Goal: Task Accomplishment & Management: Complete application form

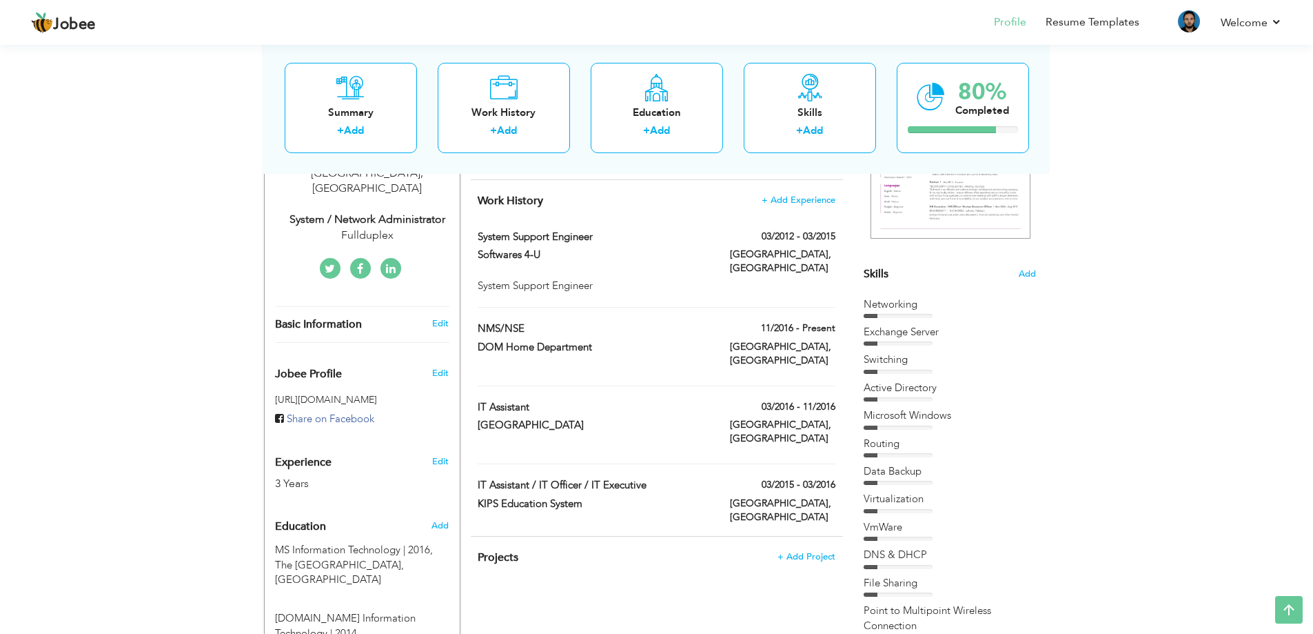
scroll to position [263, 0]
click at [596, 342] on span at bounding box center [597, 347] width 10 height 10
type input "NMS/NSE"
type input "DOM Home Department"
type input "11/2016"
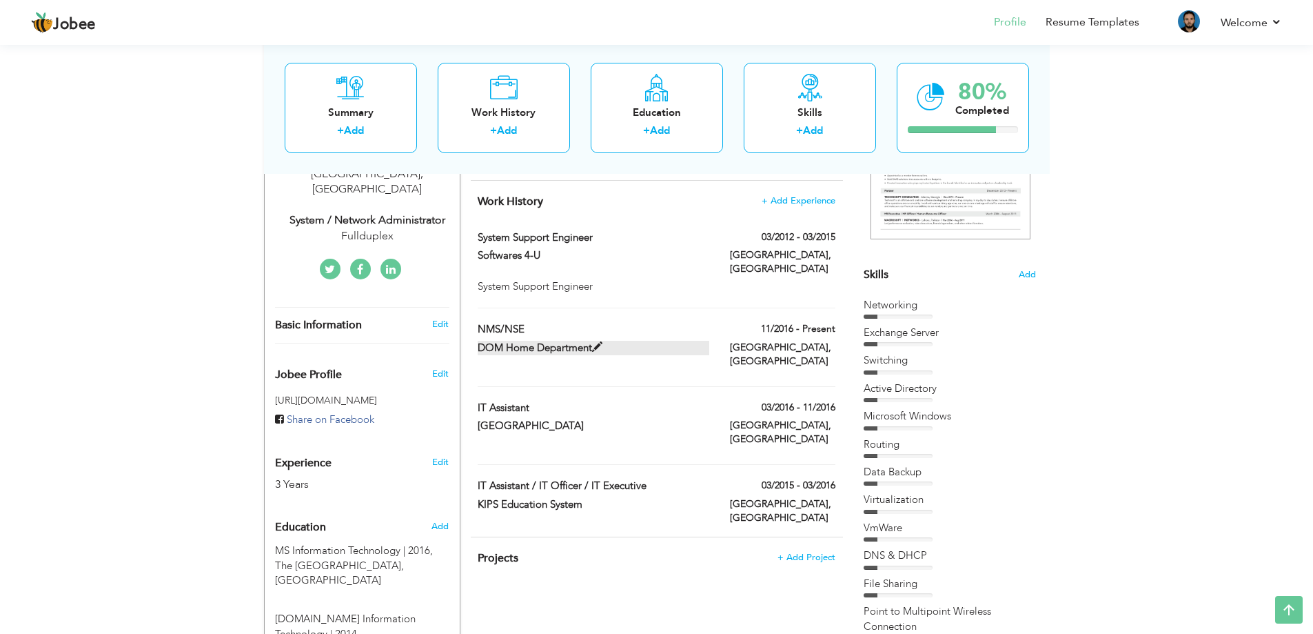
checkbox input "true"
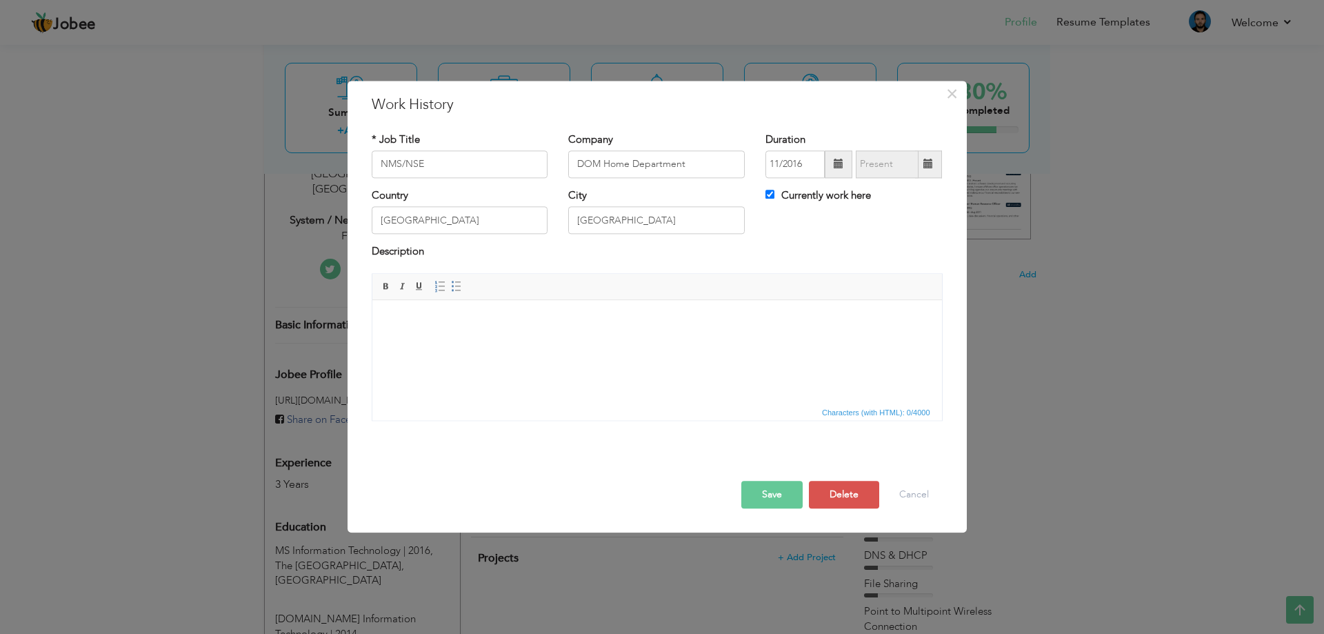
click at [763, 493] on button "Save" at bounding box center [771, 495] width 61 height 28
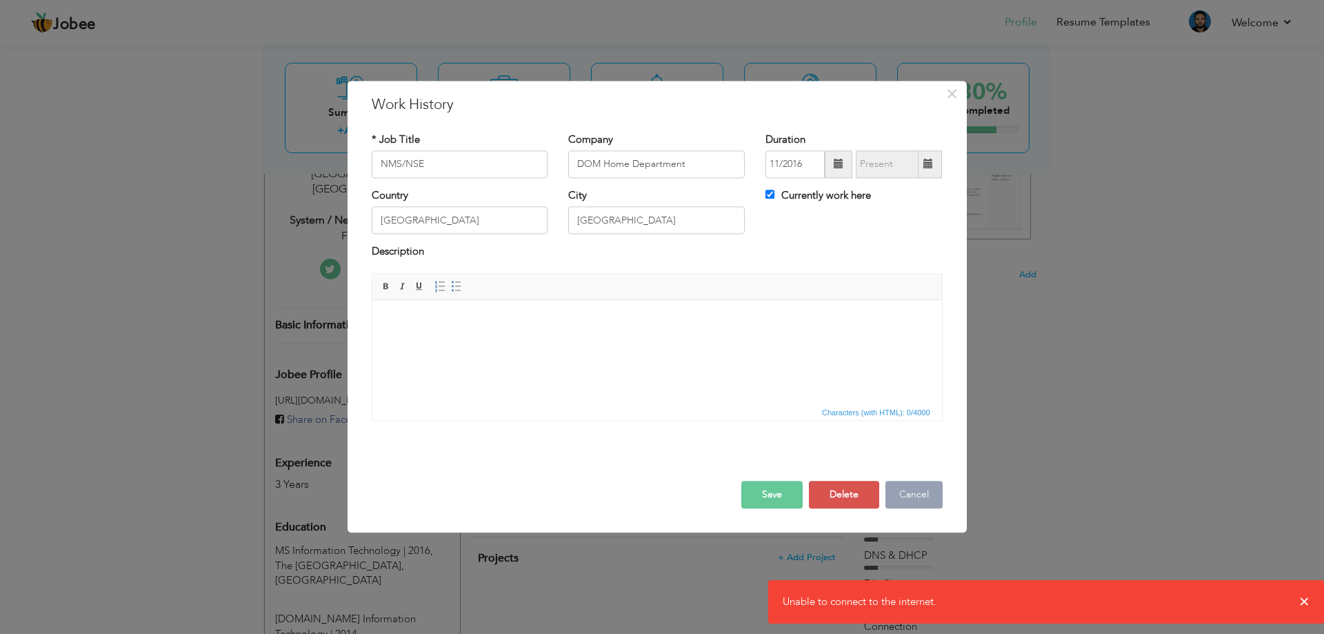
click at [907, 495] on button "Cancel" at bounding box center [913, 495] width 57 height 28
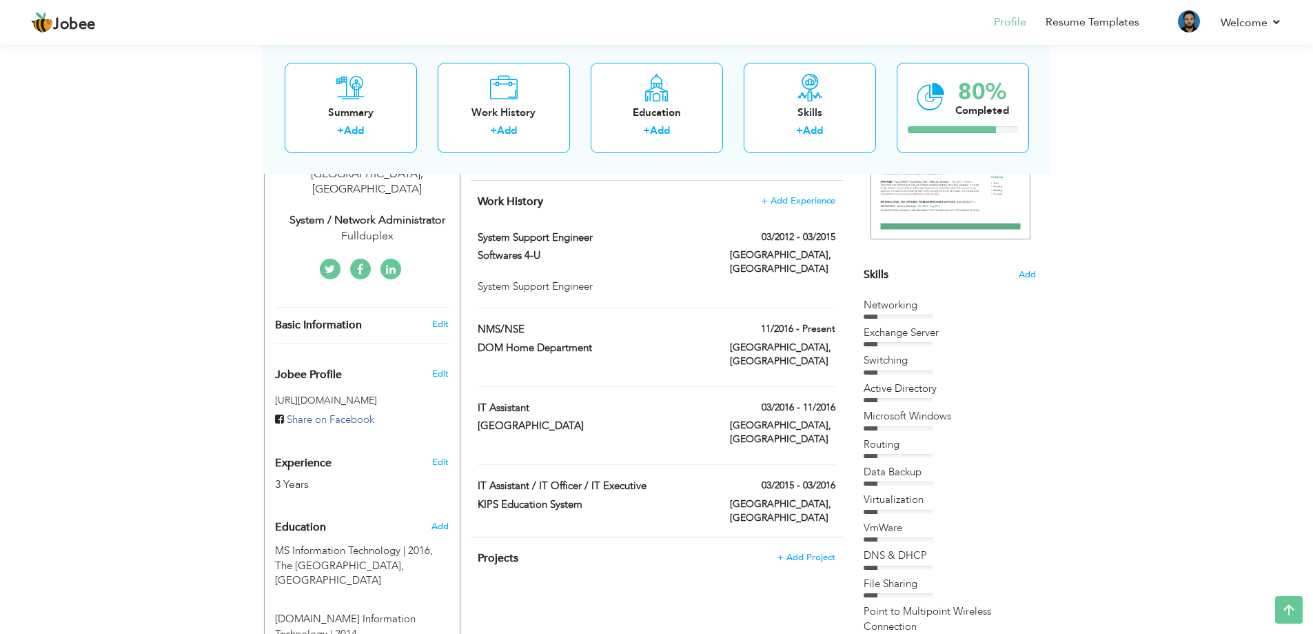
click at [547, 631] on div "CV Import Profile Strength 0% Select an Item from right menu Work History * Job…" at bounding box center [657, 531] width 393 height 1069
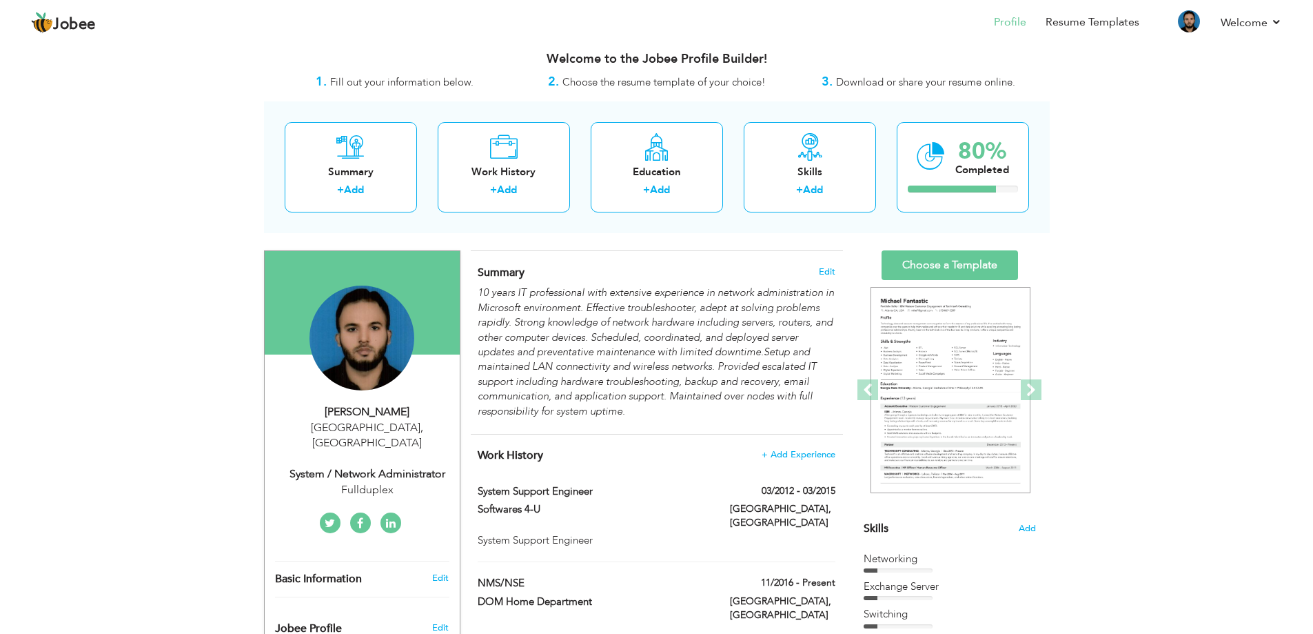
scroll to position [0, 0]
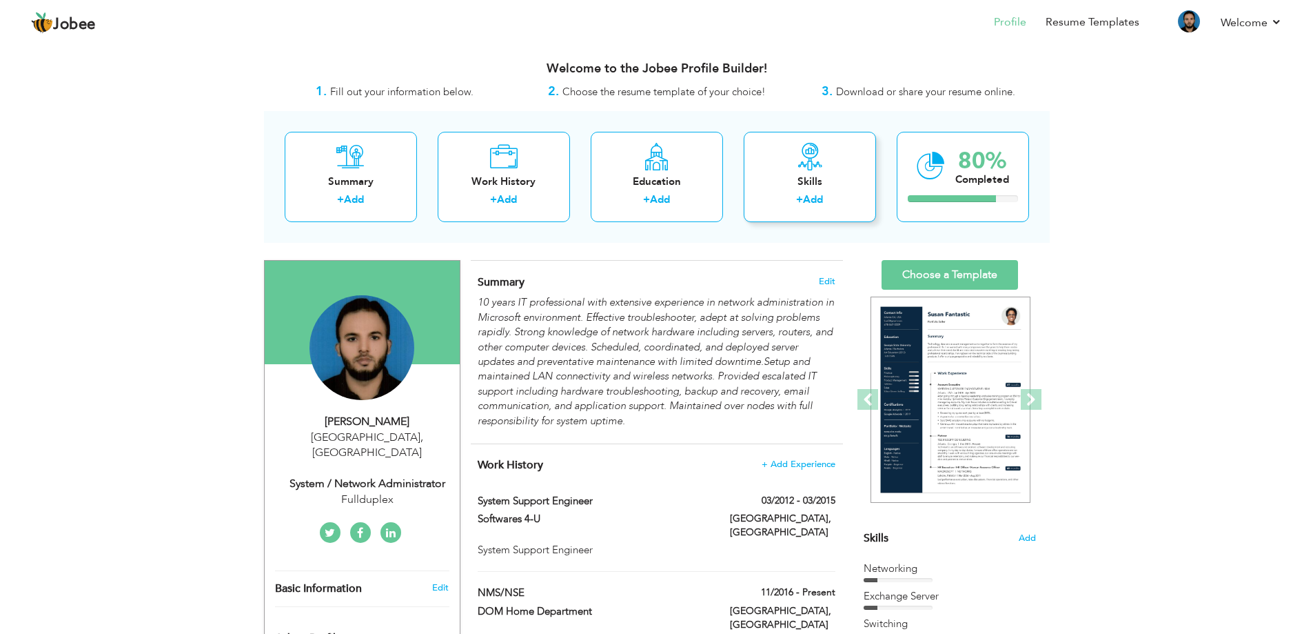
click at [805, 181] on div "Skills" at bounding box center [810, 181] width 110 height 14
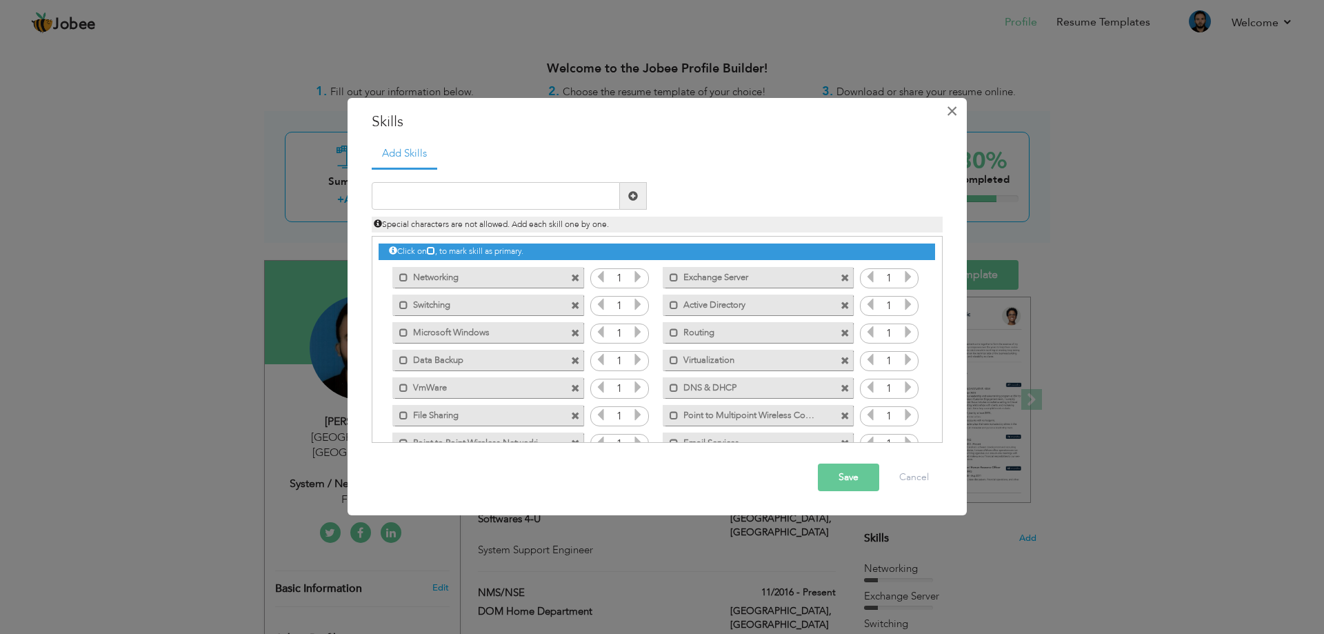
click at [958, 114] on span "×" at bounding box center [952, 111] width 12 height 25
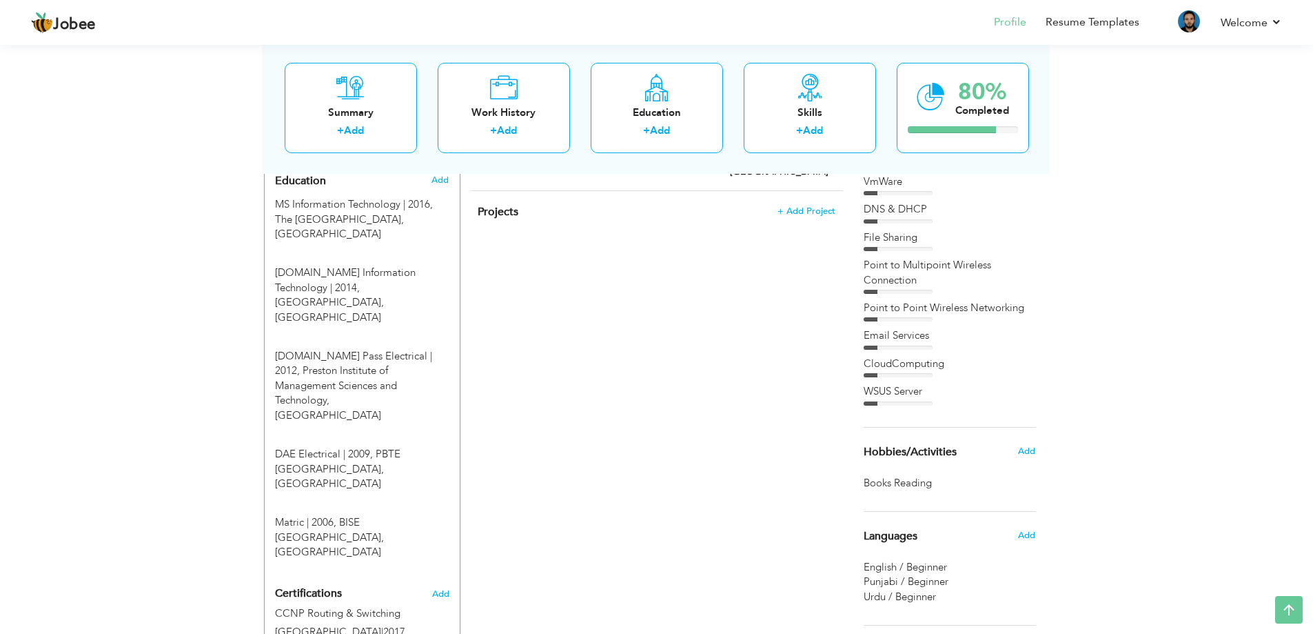
scroll to position [733, 0]
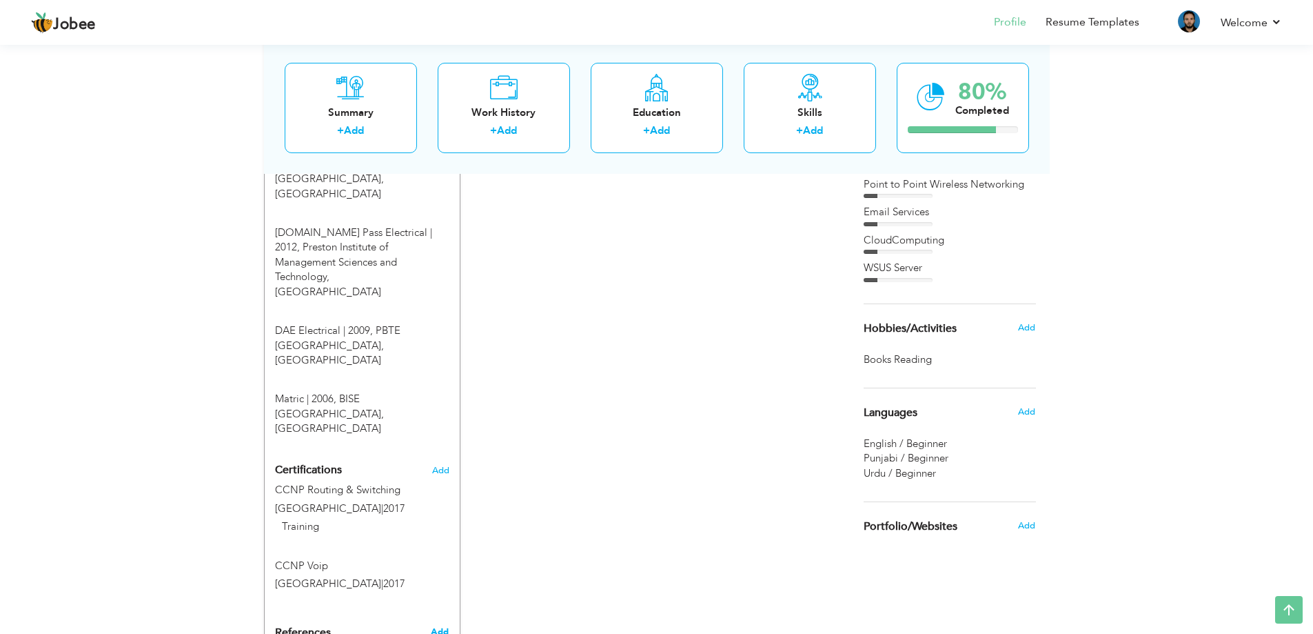
click at [441, 625] on span "Add" at bounding box center [440, 631] width 18 height 12
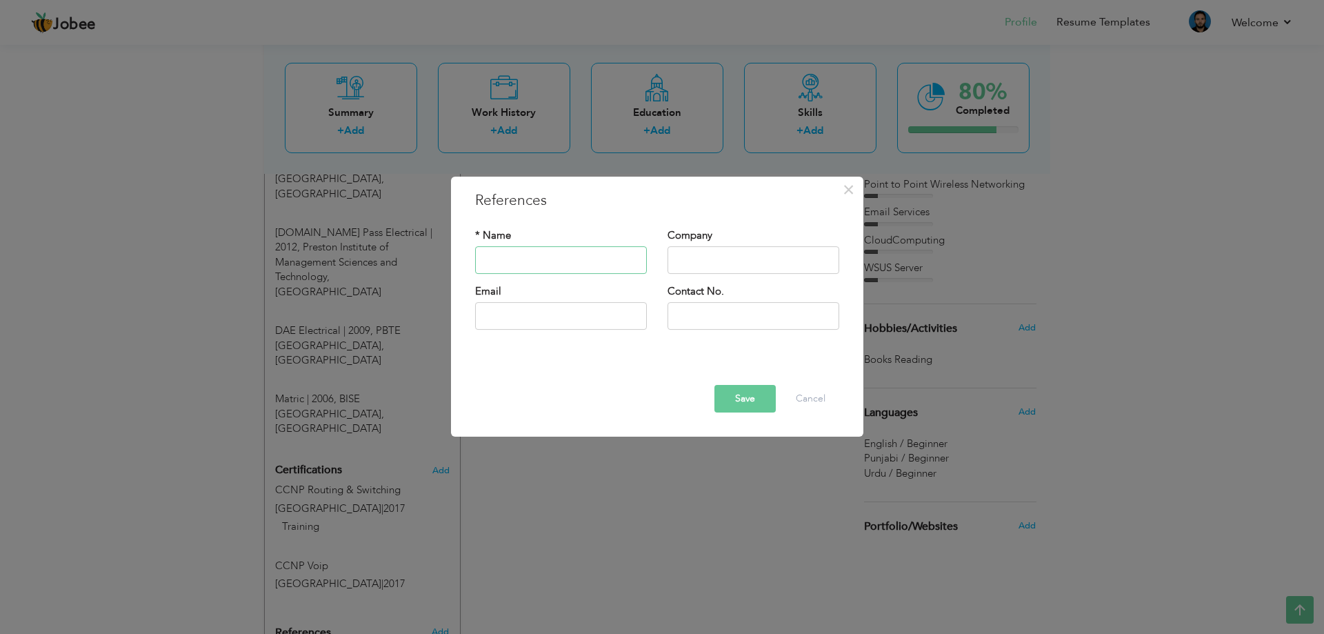
click at [529, 263] on input "text" at bounding box center [561, 260] width 172 height 28
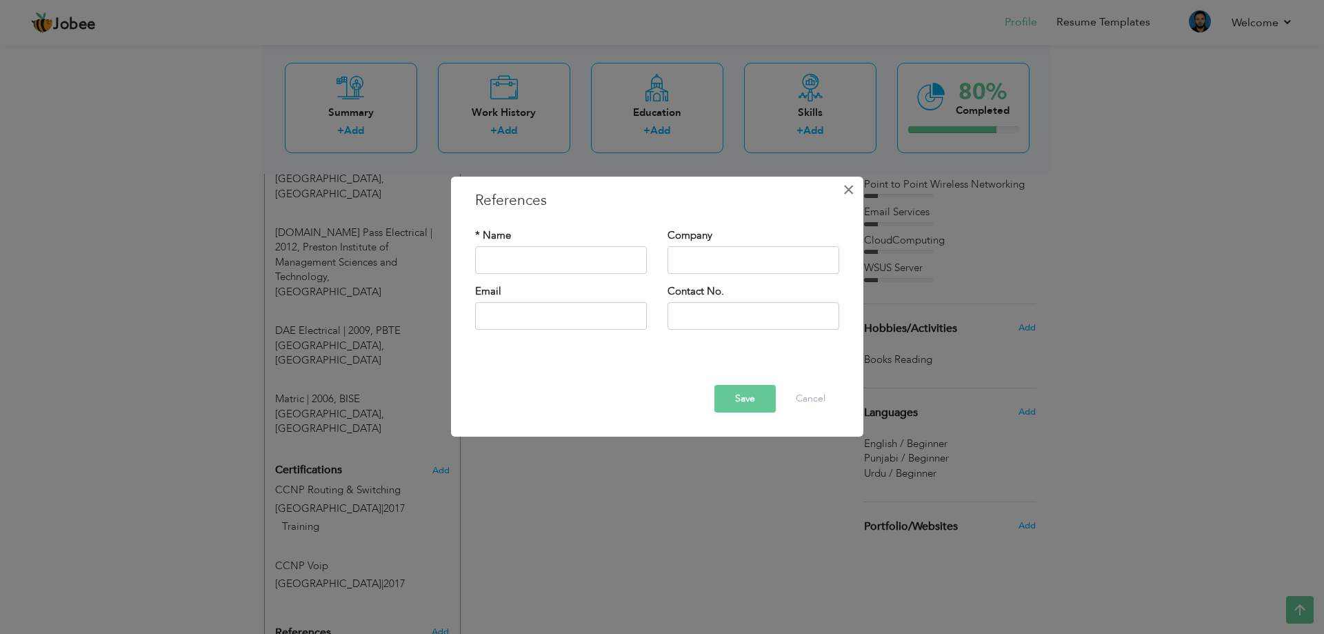
click at [849, 190] on span "×" at bounding box center [848, 189] width 12 height 25
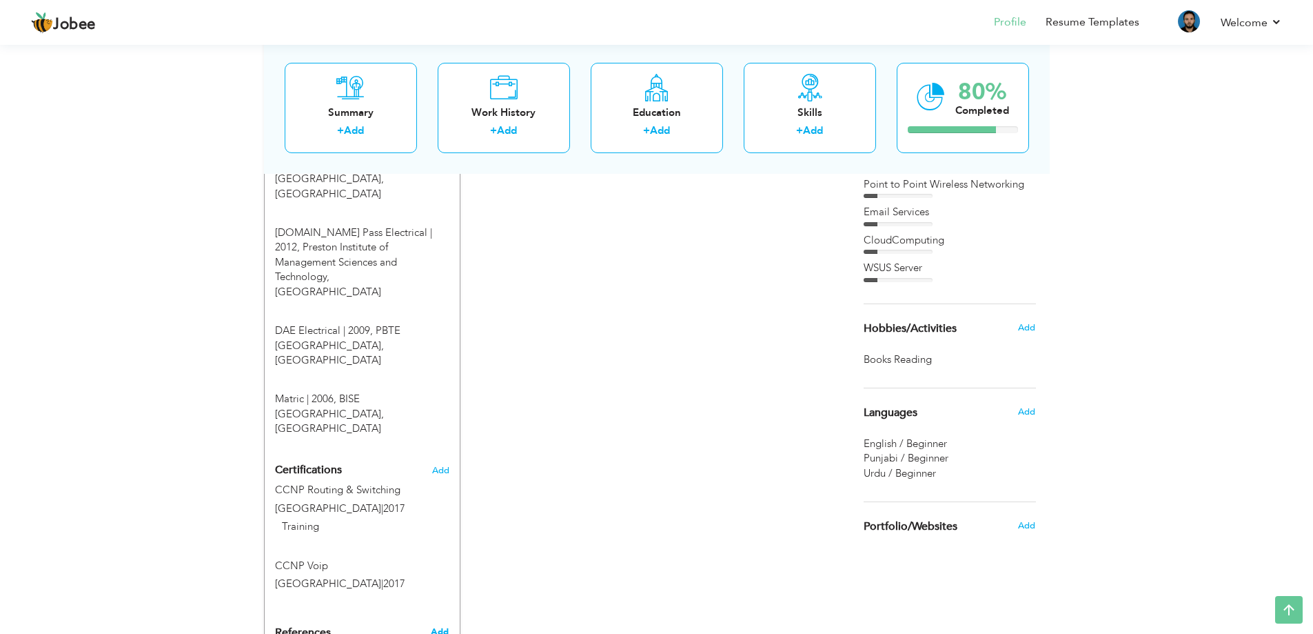
click at [442, 625] on span "Add" at bounding box center [440, 631] width 18 height 12
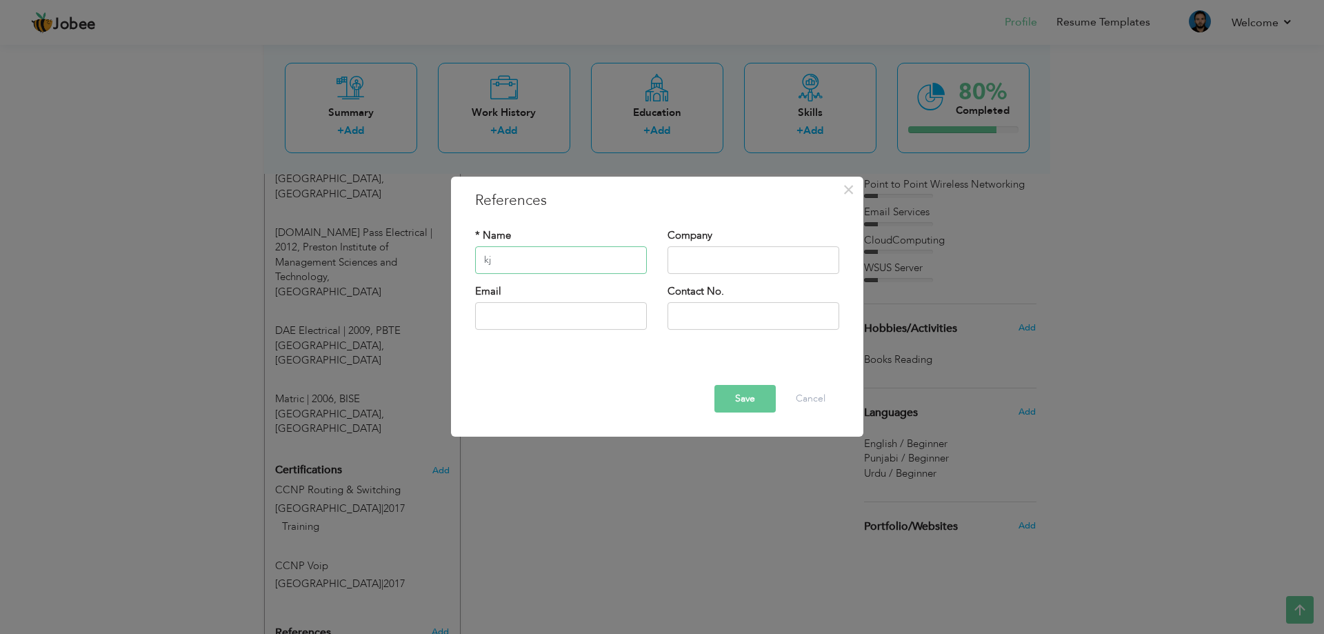
type input "k"
type input "[PERSON_NAME]"
click at [696, 261] on input "text" at bounding box center [753, 260] width 172 height 28
click at [685, 261] on input "text" at bounding box center [753, 260] width 172 height 28
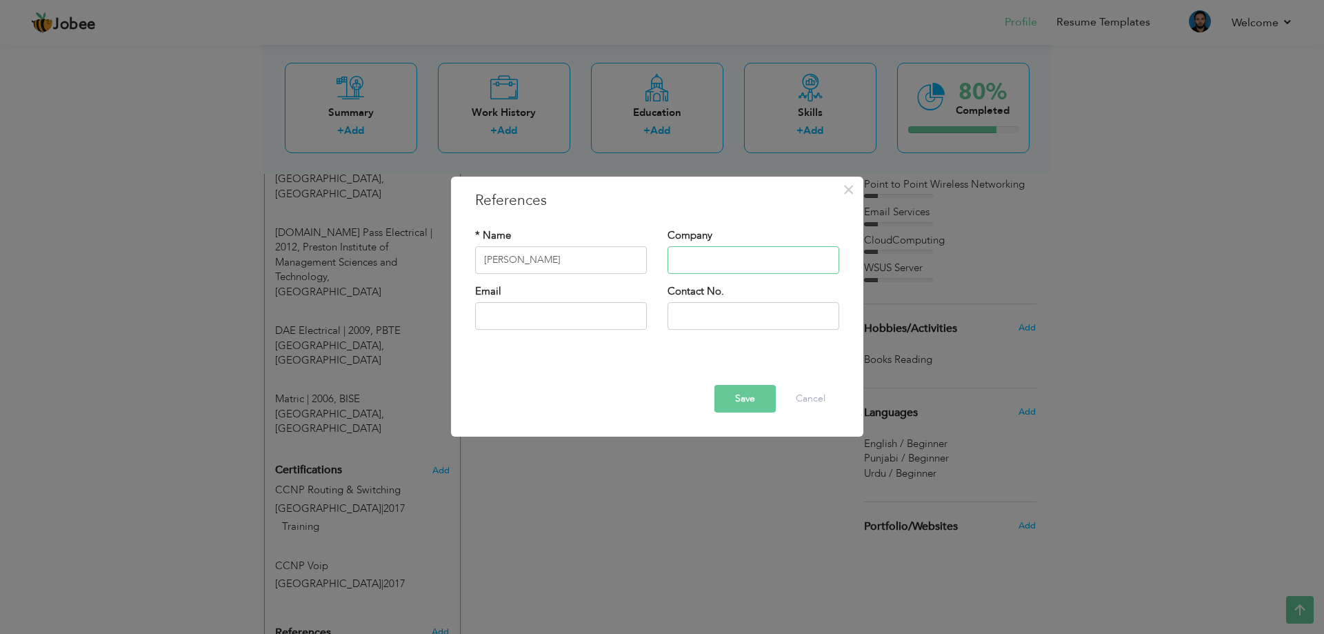
click at [685, 261] on input "text" at bounding box center [753, 260] width 172 height 28
type input "DOM HOME Department"
click at [592, 323] on input "text" at bounding box center [561, 316] width 172 height 28
click at [707, 316] on input "text" at bounding box center [753, 316] width 172 height 28
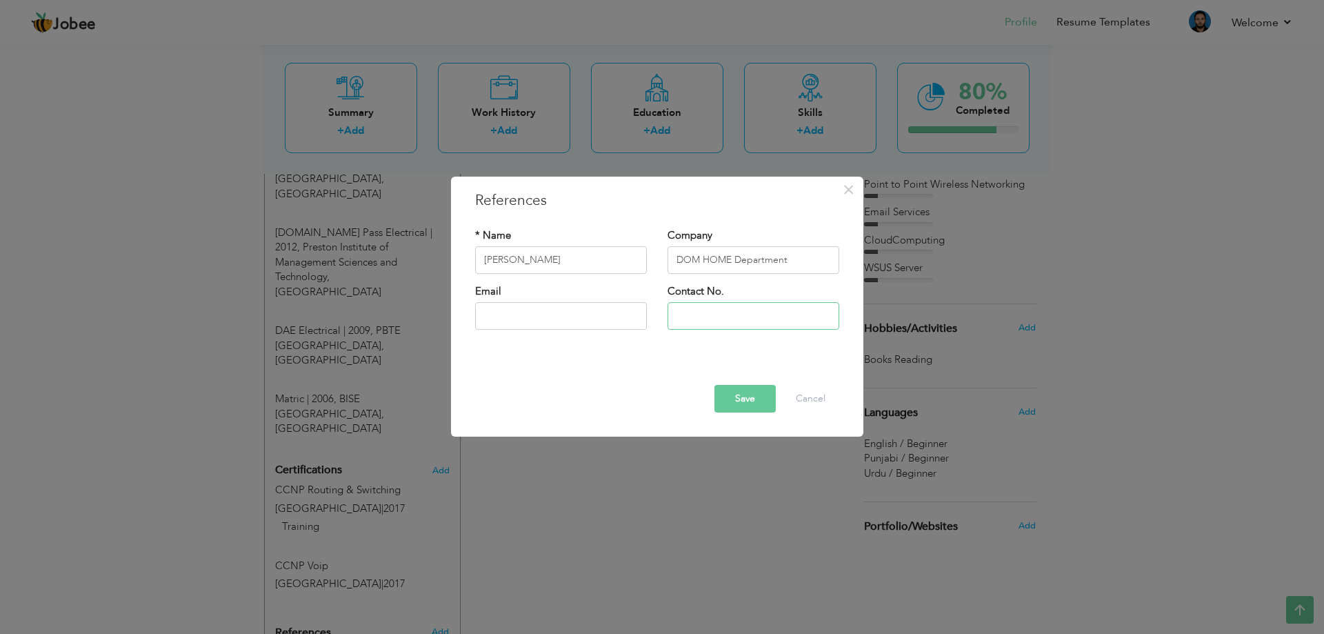
click at [707, 316] on input "text" at bounding box center [753, 316] width 172 height 28
type input "0324-4424324"
click at [592, 321] on input "text" at bounding box center [561, 316] width 172 height 28
click at [741, 391] on button "Save" at bounding box center [744, 399] width 61 height 28
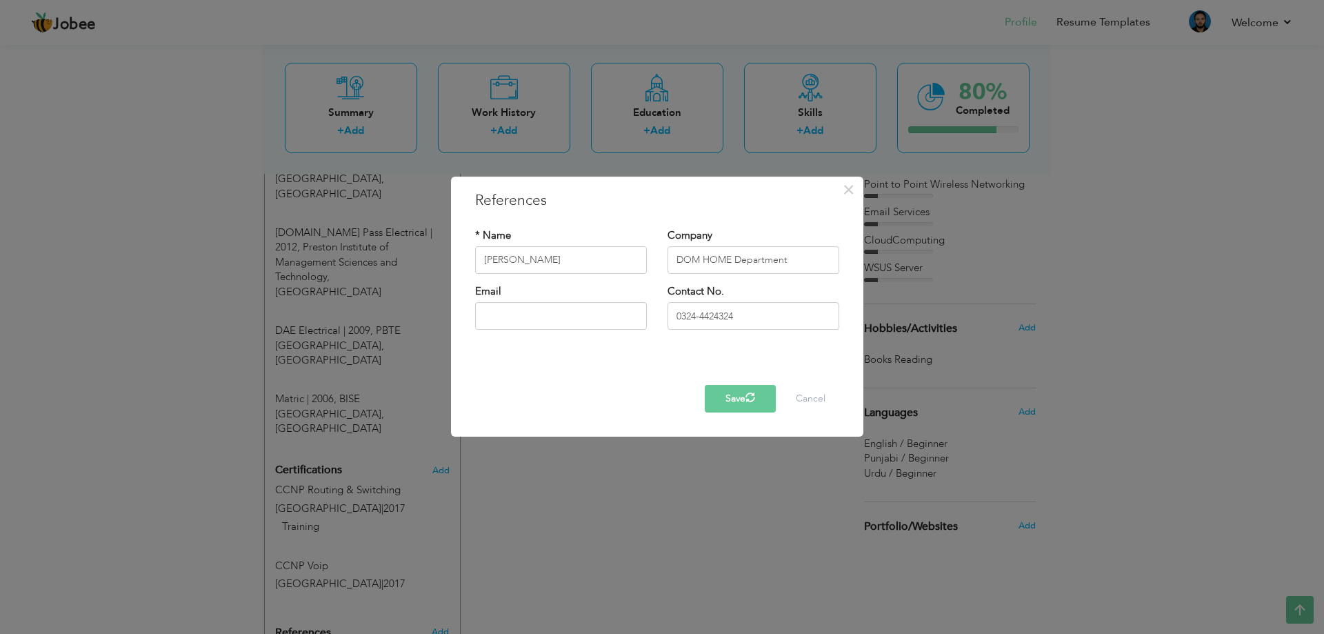
click at [1304, 596] on div "× References * Name Muhammad Shaharyar Company DOM HOME Department Email Save" at bounding box center [662, 317] width 1324 height 634
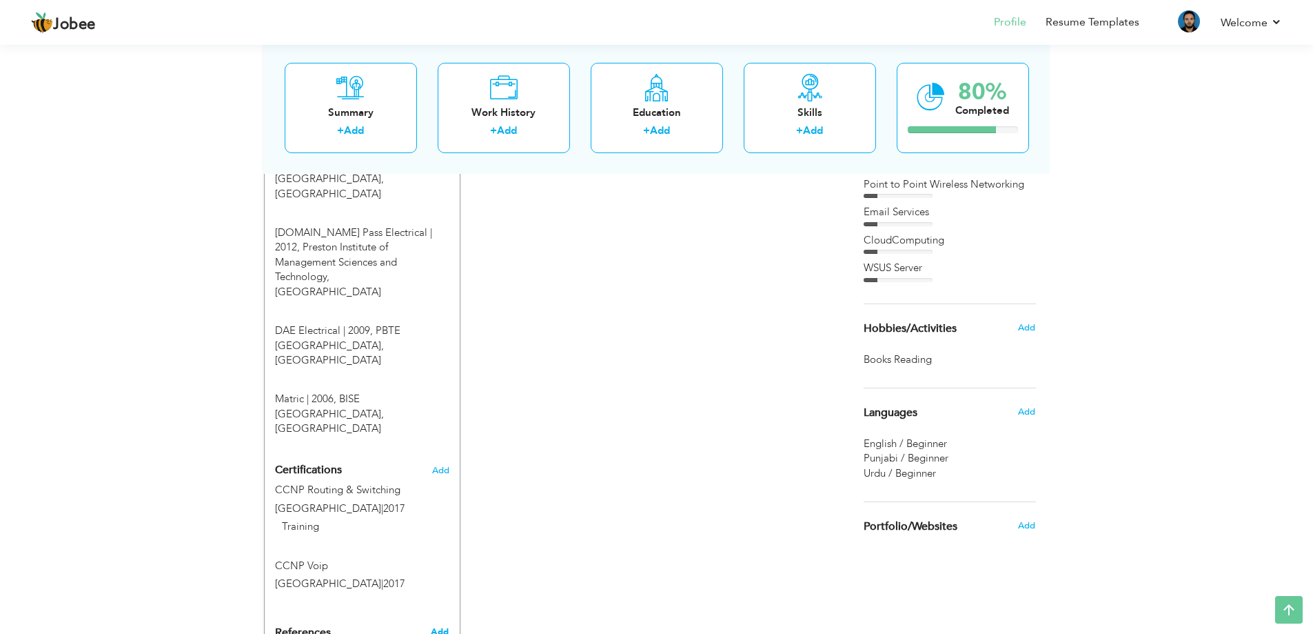
click at [437, 625] on span "Add" at bounding box center [440, 631] width 18 height 12
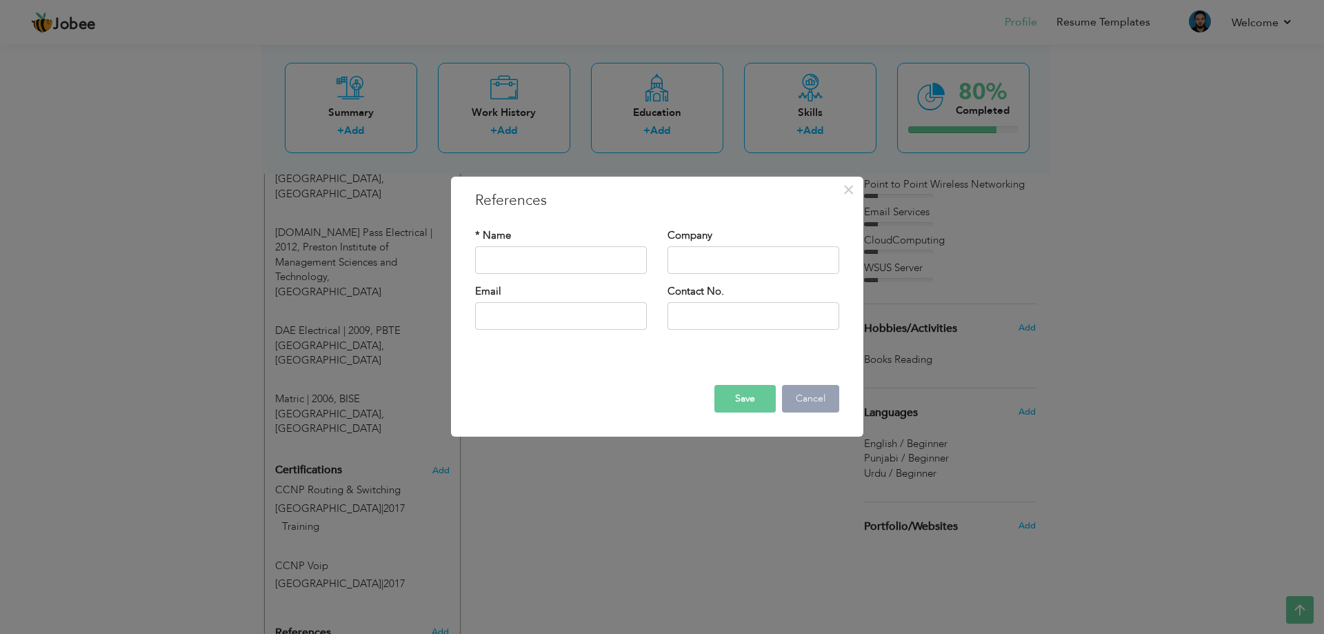
click at [811, 396] on button "Cancel" at bounding box center [810, 399] width 57 height 28
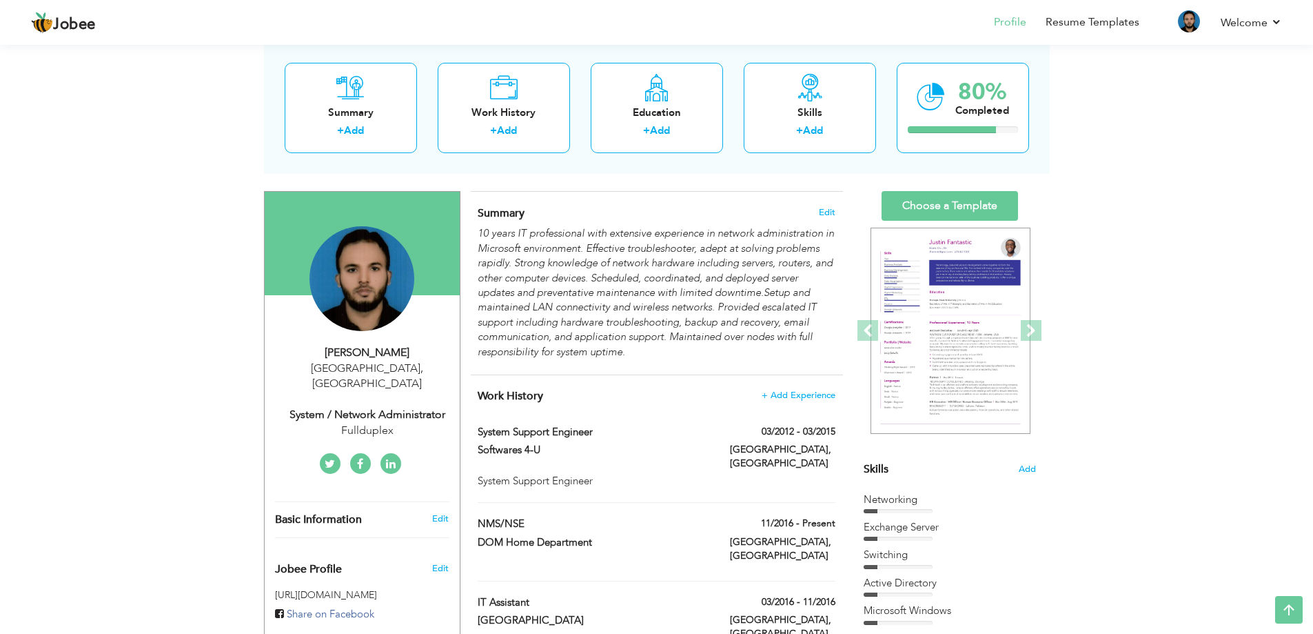
scroll to position [0, 0]
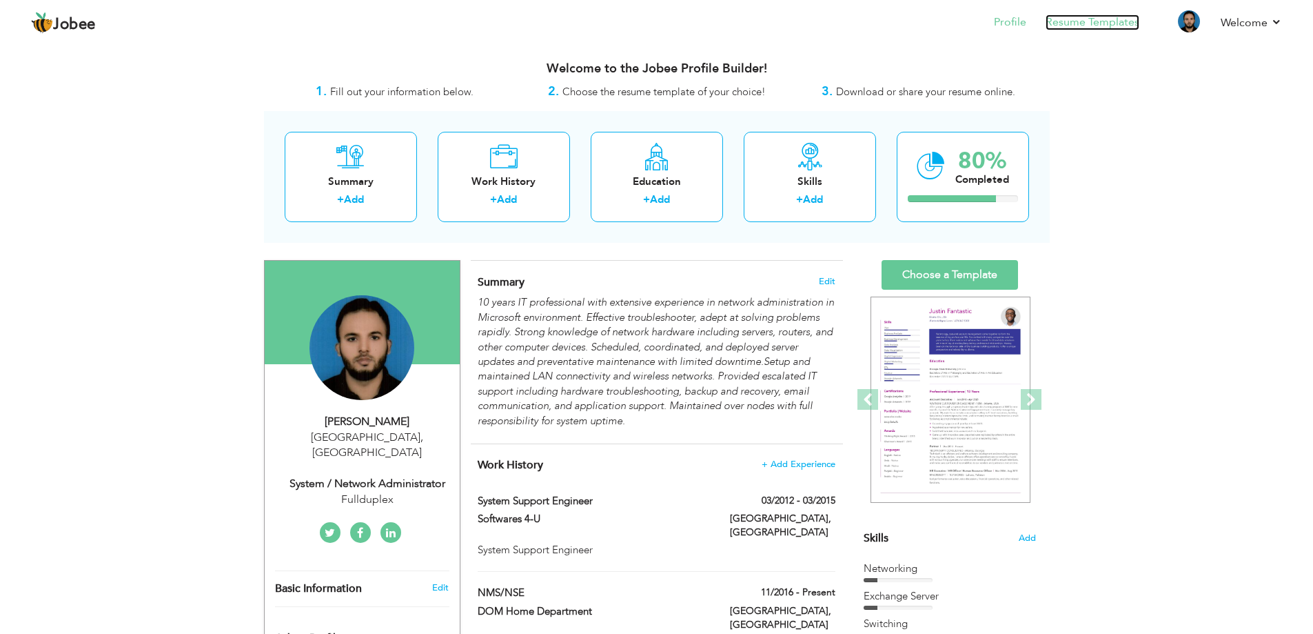
click at [1084, 20] on link "Resume Templates" at bounding box center [1093, 22] width 94 height 16
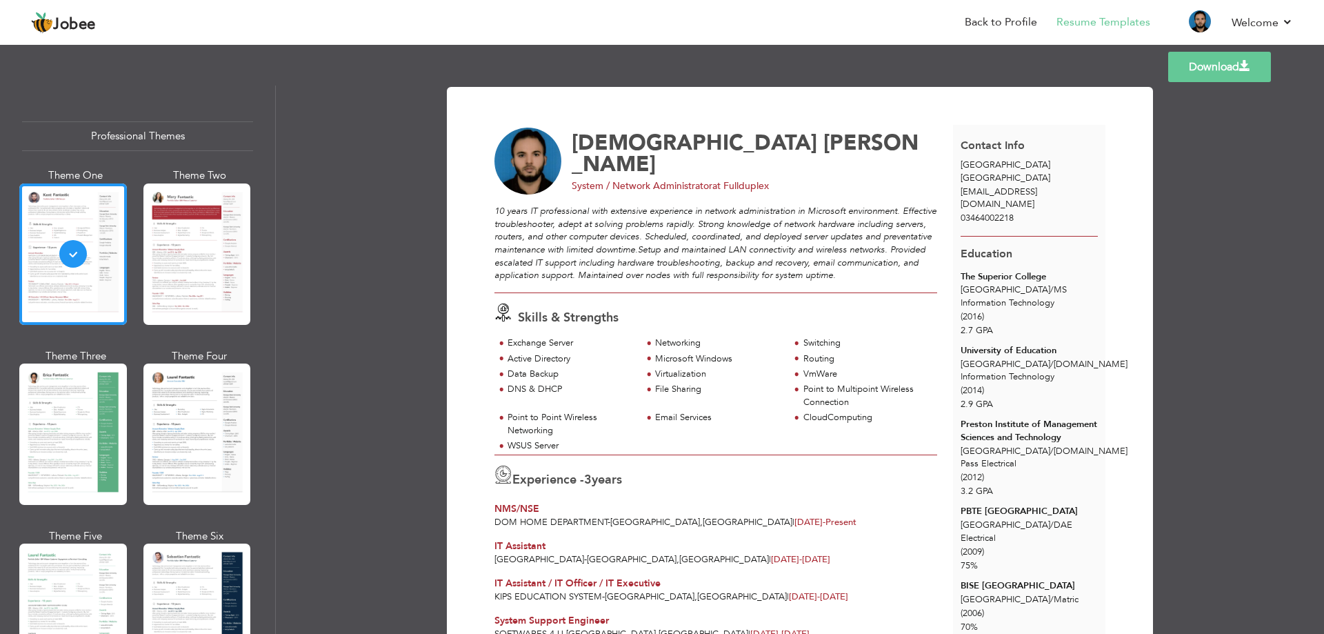
scroll to position [1, 0]
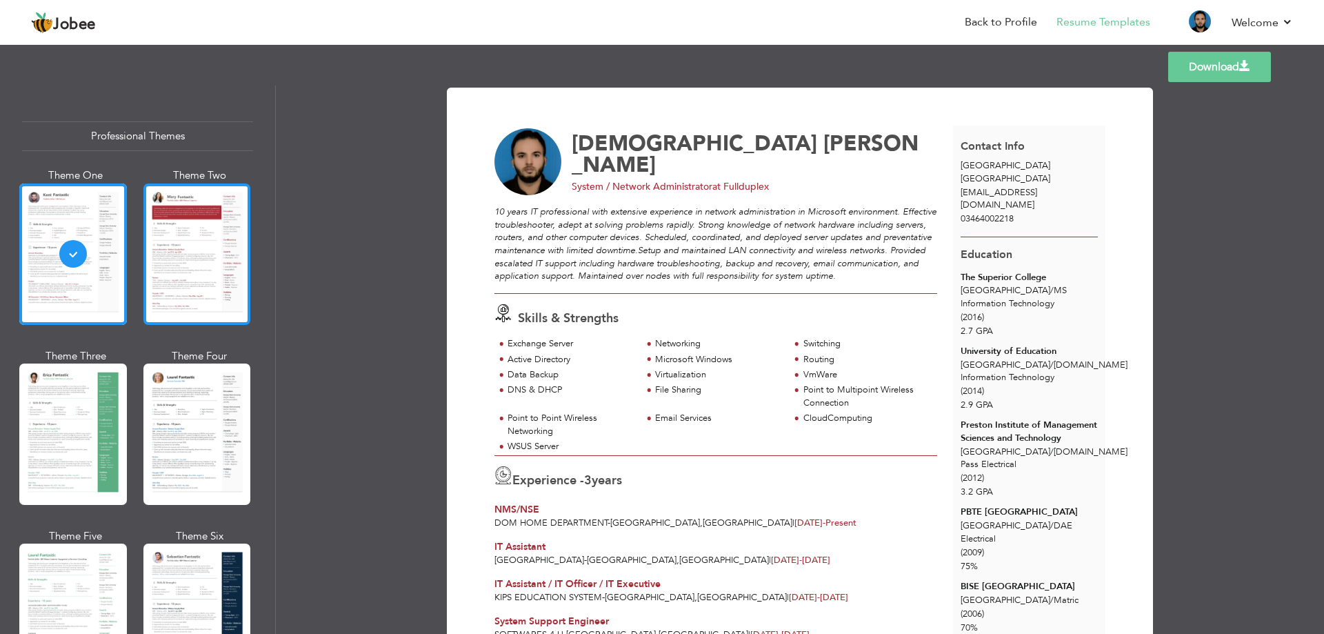
click at [204, 252] on div at bounding box center [197, 253] width 108 height 141
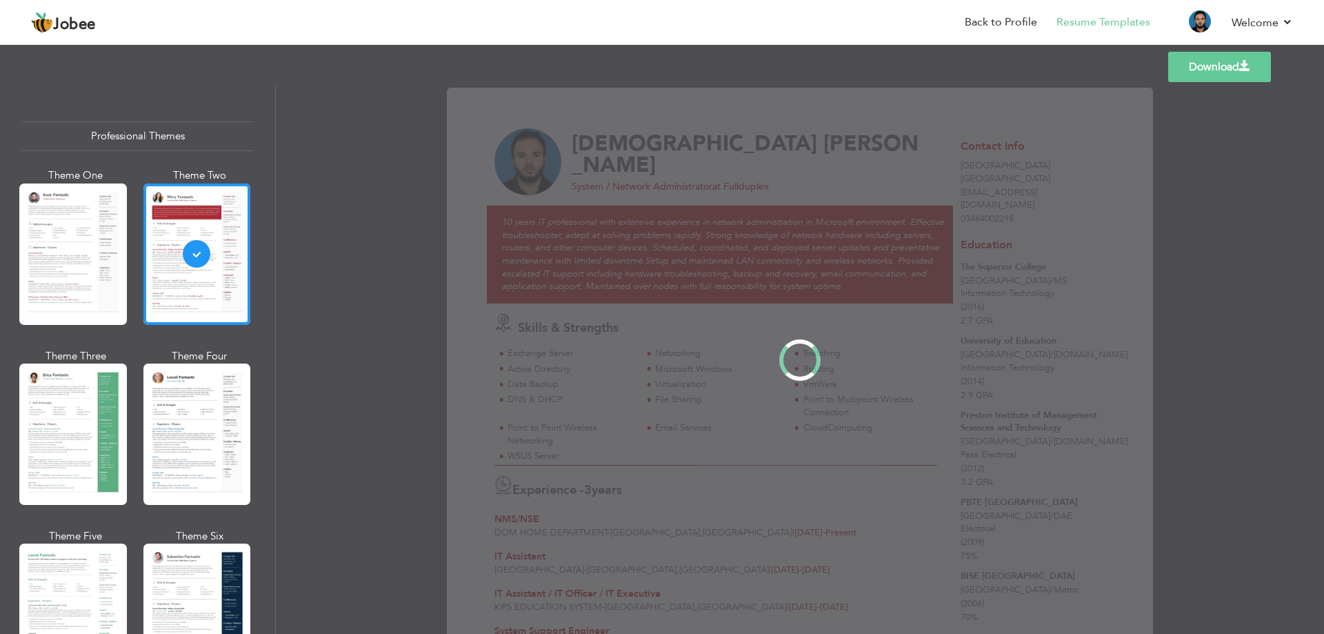
scroll to position [0, 0]
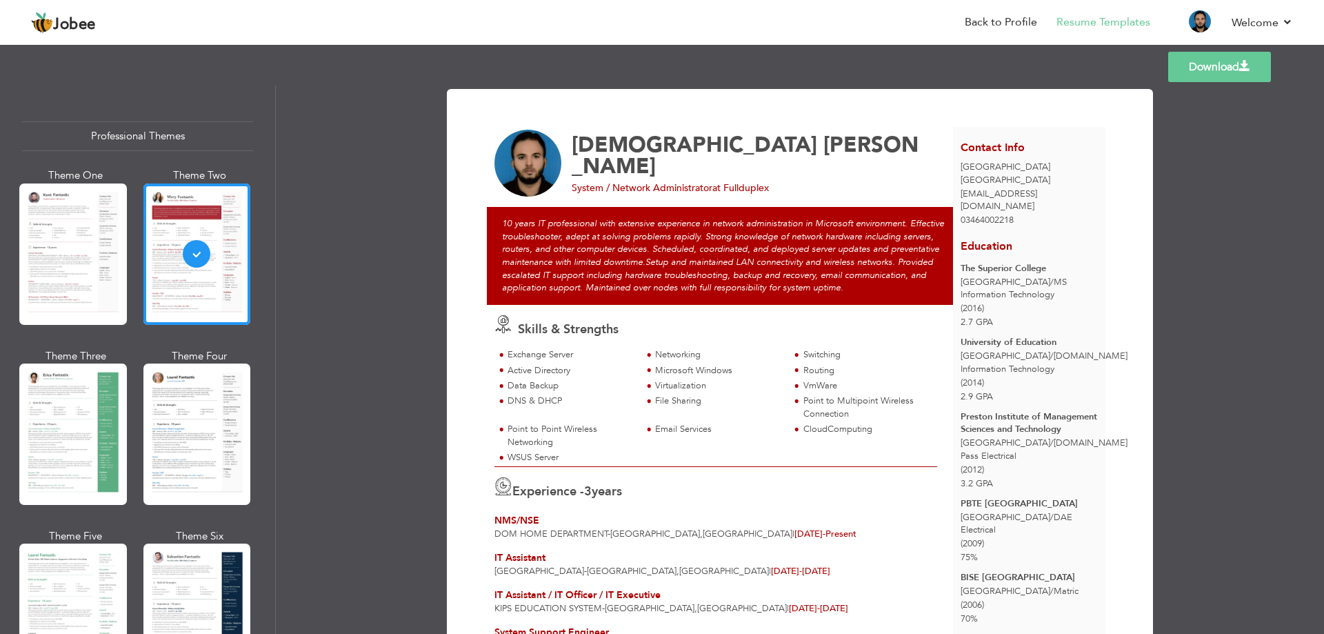
click at [897, 74] on div "Templates Download" at bounding box center [662, 67] width 1324 height 44
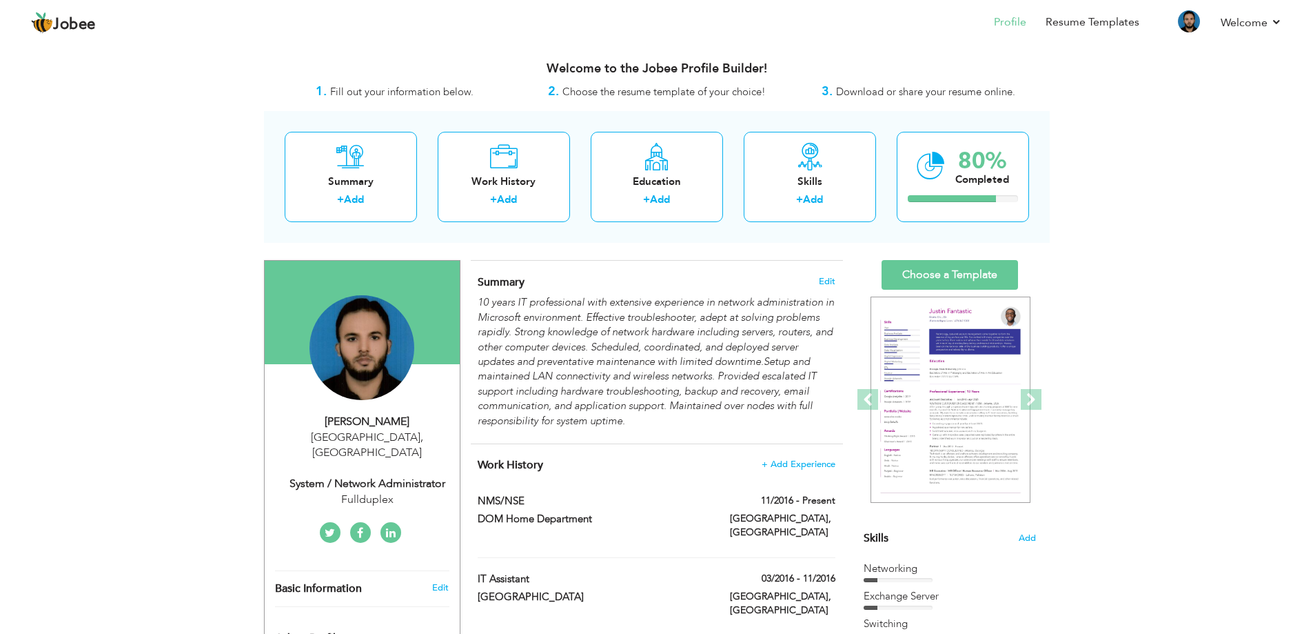
click at [367, 492] on div "Fullduplex" at bounding box center [367, 500] width 185 height 16
type input "[DEMOGRAPHIC_DATA]"
type input "[PERSON_NAME]"
type input "03464002218"
select select "number:166"
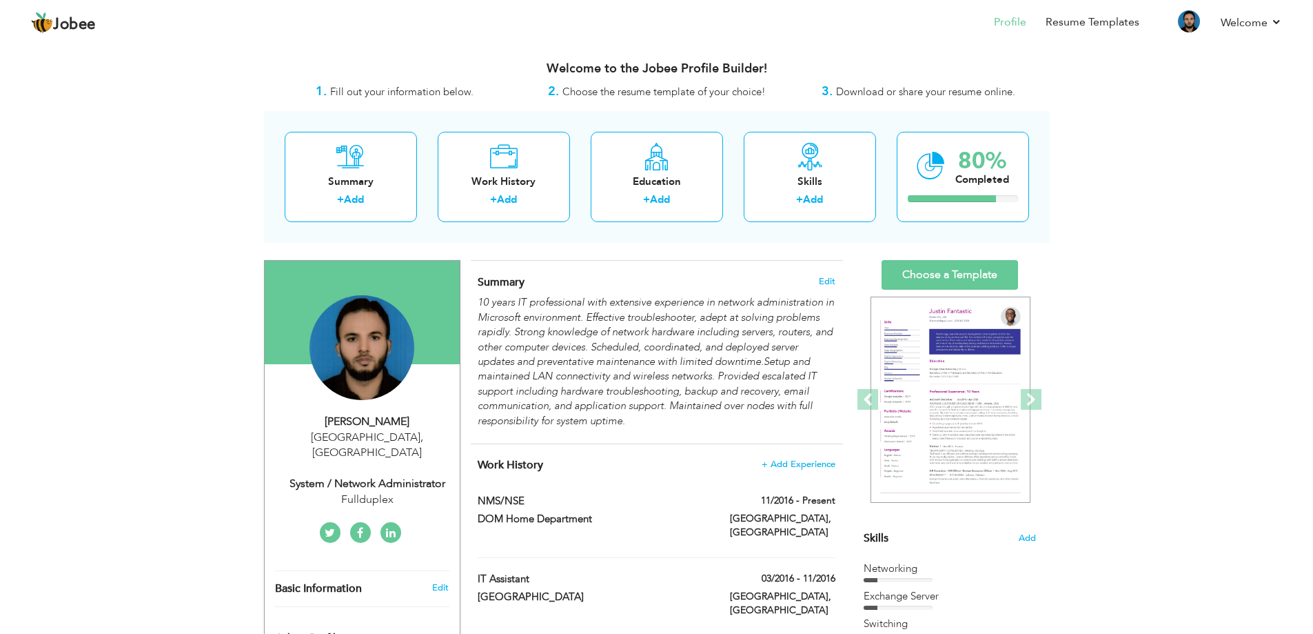
type input "[GEOGRAPHIC_DATA]"
select select "number:5"
type input "Fullduplex"
type input "System / Network Administrator"
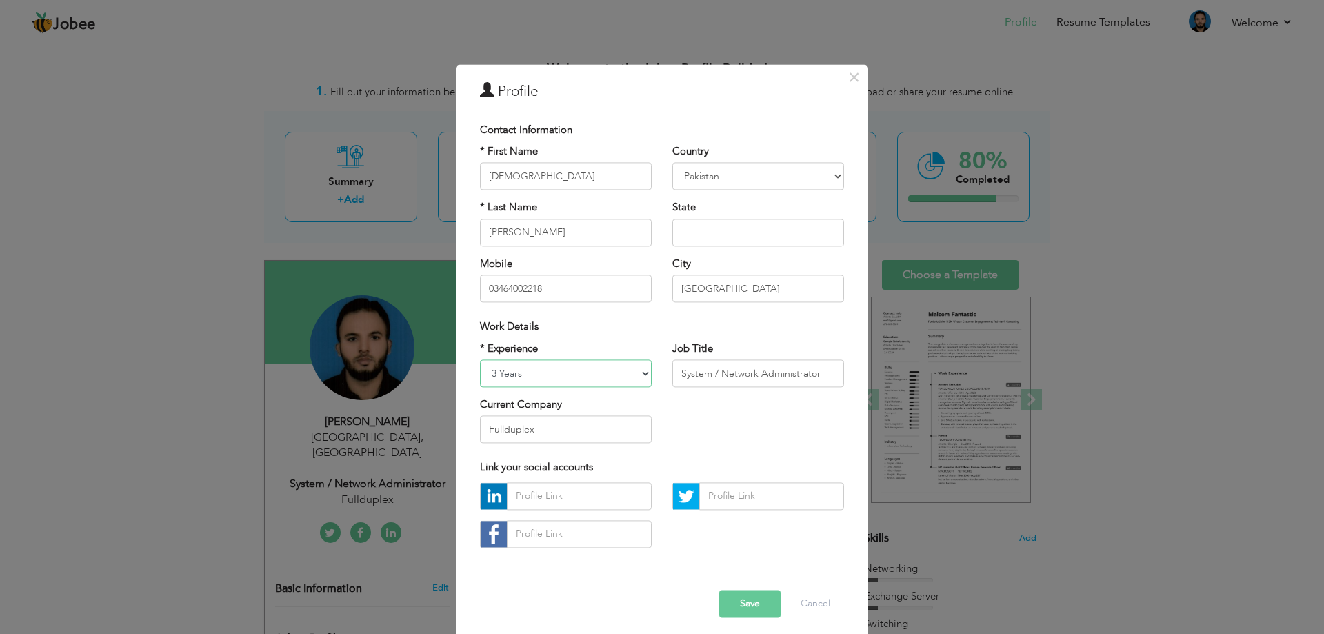
click at [639, 375] on select "Entry Level Less than 1 Year 1 Year 2 Years 3 Years 4 Years 5 Years 6 Years 7 Y…" at bounding box center [566, 373] width 172 height 28
click at [634, 374] on select "Entry Level Less than 1 Year 1 Year 2 Years 3 Years 4 Years 5 Years 6 Years 7 Y…" at bounding box center [566, 373] width 172 height 28
select select "number:12"
click at [480, 359] on select "Entry Level Less than 1 Year 1 Year 2 Years 3 Years 4 Years 5 Years 6 Years 7 Y…" at bounding box center [566, 373] width 172 height 28
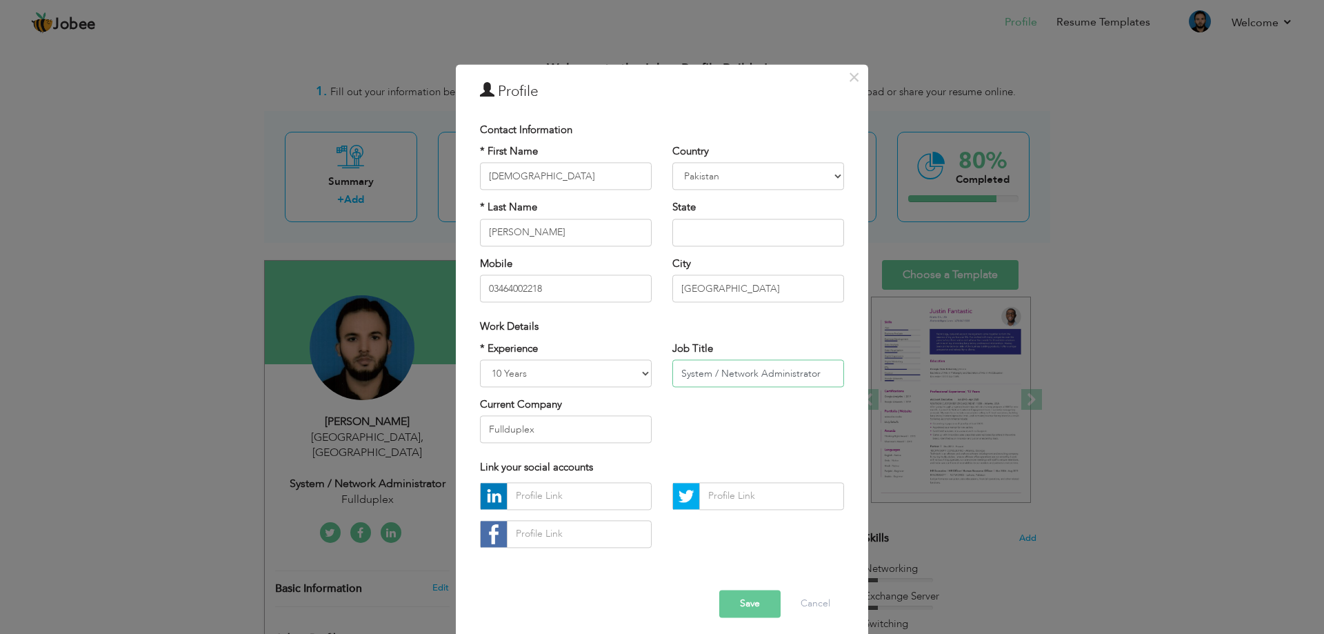
click at [823, 376] on input "System / Network Administrator" at bounding box center [758, 373] width 172 height 28
type input "S"
type input "NMS/NSE"
click at [557, 427] on input "Fullduplex" at bounding box center [566, 430] width 172 height 28
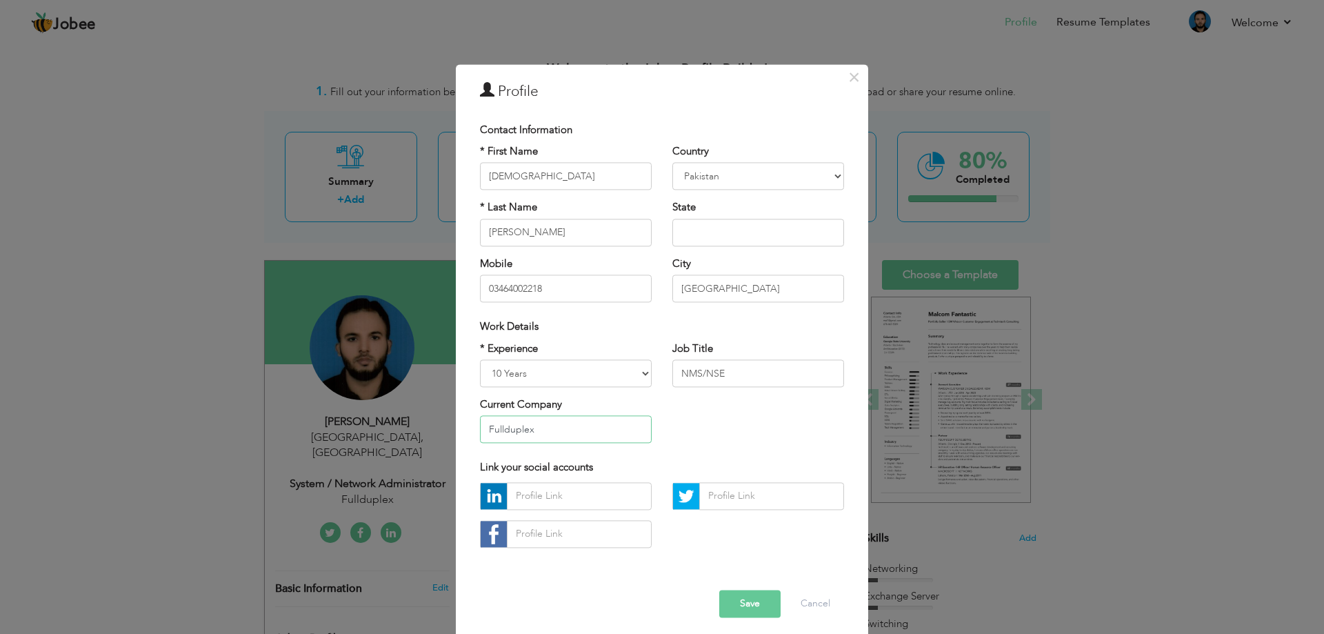
click at [557, 427] on input "Fullduplex" at bounding box center [566, 430] width 172 height 28
type input "DOM HOME DEPARTMENT"
click at [747, 600] on button "Save" at bounding box center [749, 603] width 61 height 28
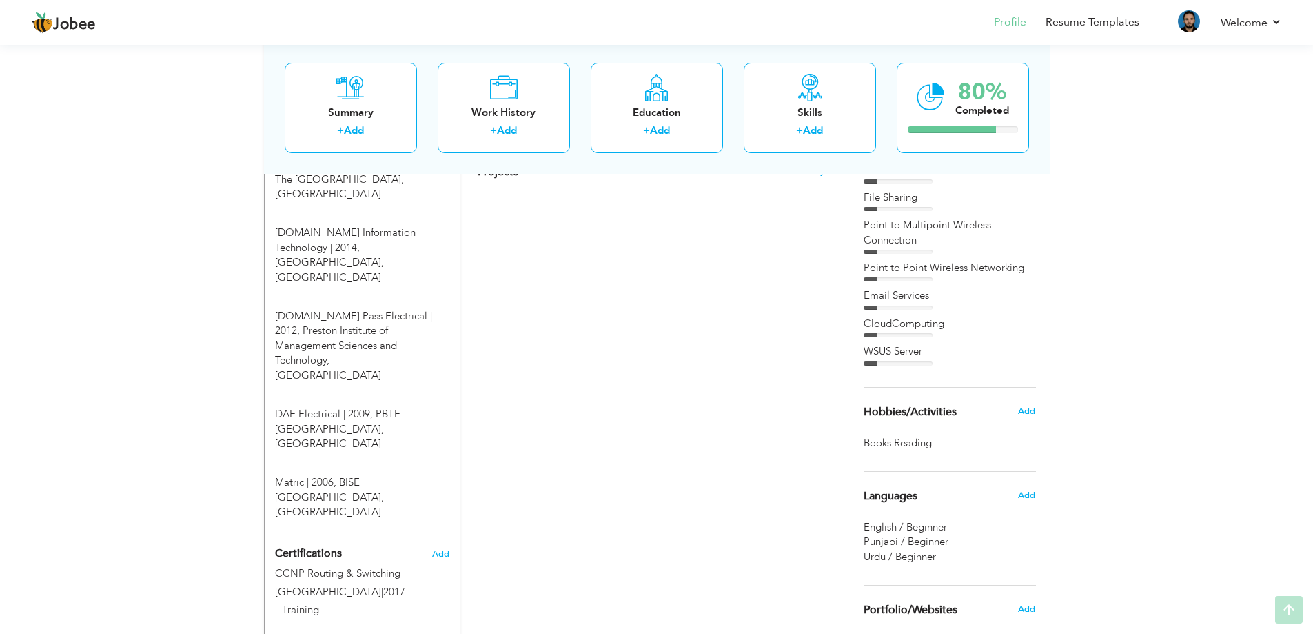
scroll to position [733, 0]
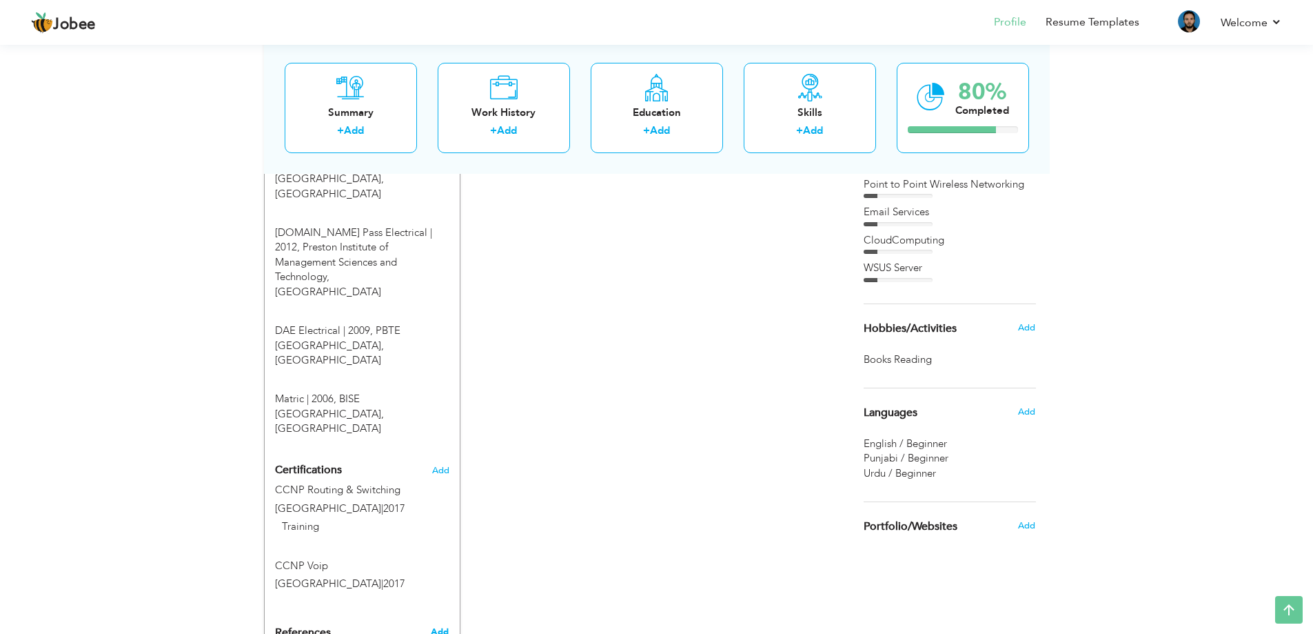
click at [446, 625] on span "Add" at bounding box center [440, 631] width 18 height 12
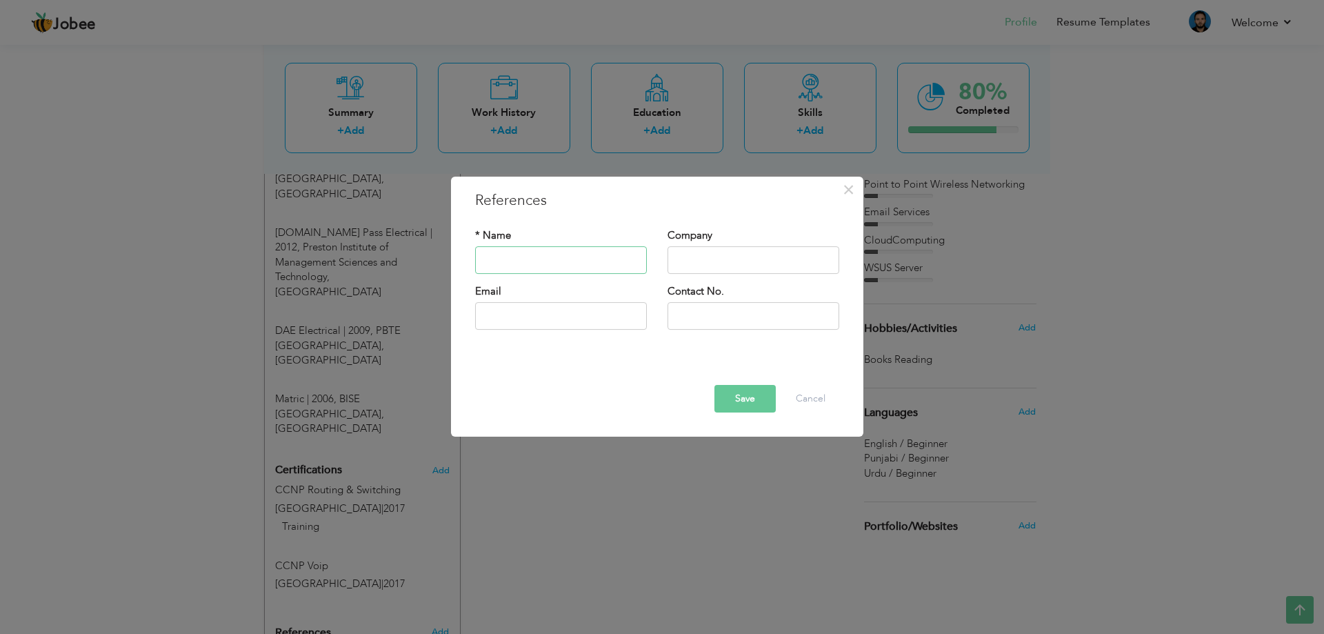
click at [556, 250] on input "text" at bounding box center [561, 260] width 172 height 28
type input "[PERSON_NAME]"
click at [683, 264] on input "text" at bounding box center [753, 260] width 172 height 28
type input "DOM HOME Department"
click at [573, 306] on input "text" at bounding box center [561, 316] width 172 height 28
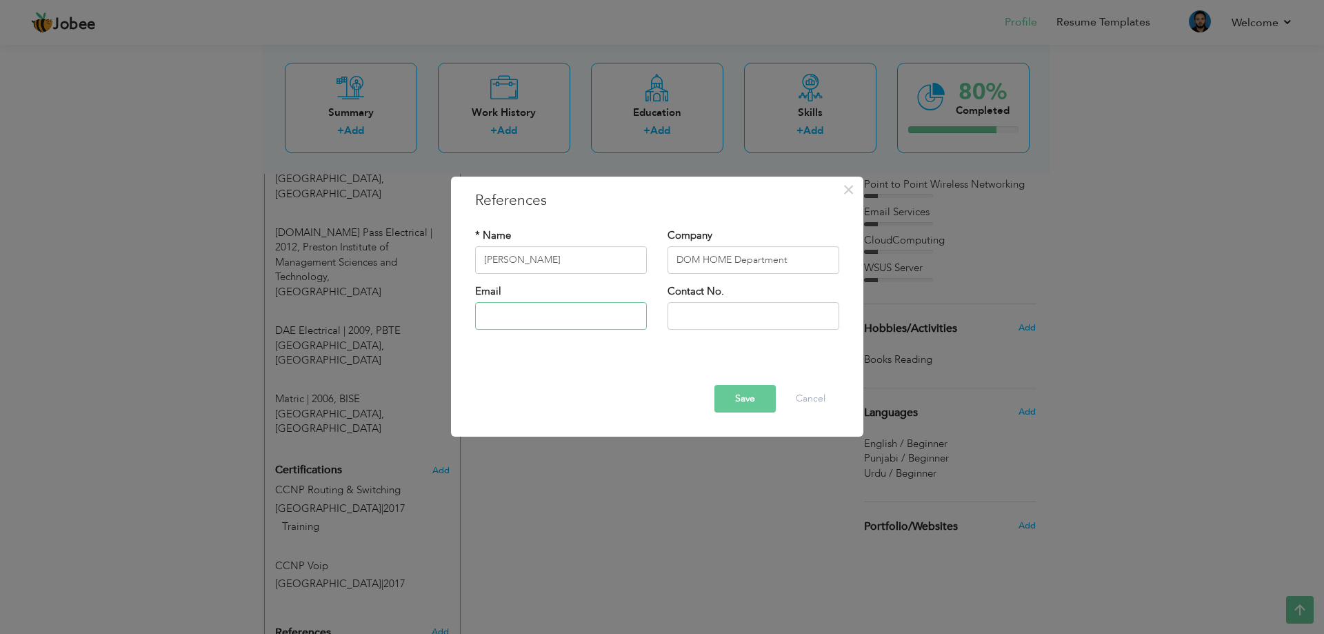
click at [573, 306] on input "text" at bounding box center [561, 316] width 172 height 28
click at [698, 323] on input "text" at bounding box center [753, 316] width 172 height 28
type input "0324-4424324"
click at [744, 396] on button "Save" at bounding box center [744, 399] width 61 height 28
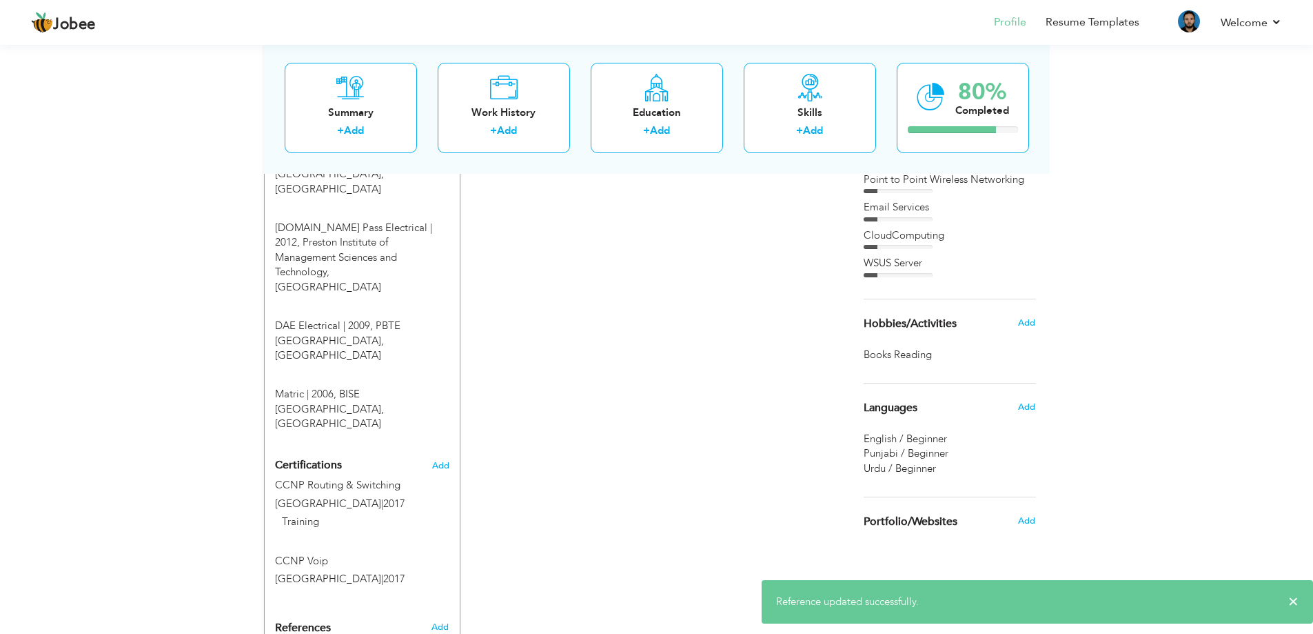
scroll to position [797, 0]
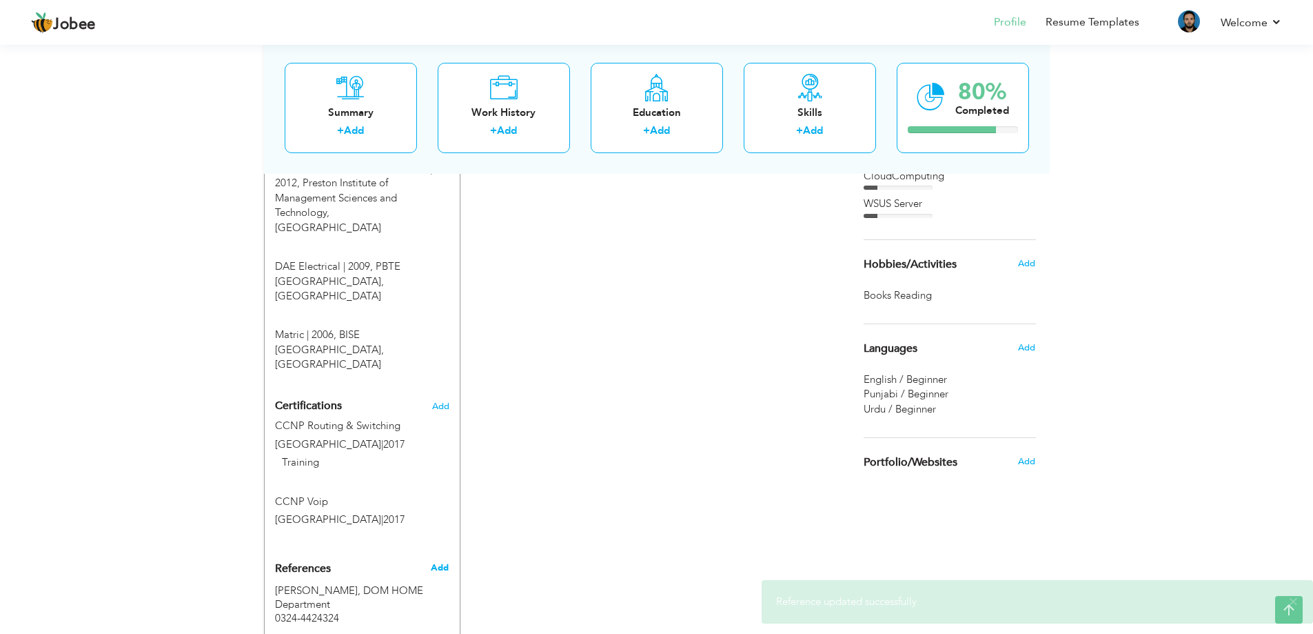
click at [441, 561] on span "Add" at bounding box center [440, 567] width 18 height 12
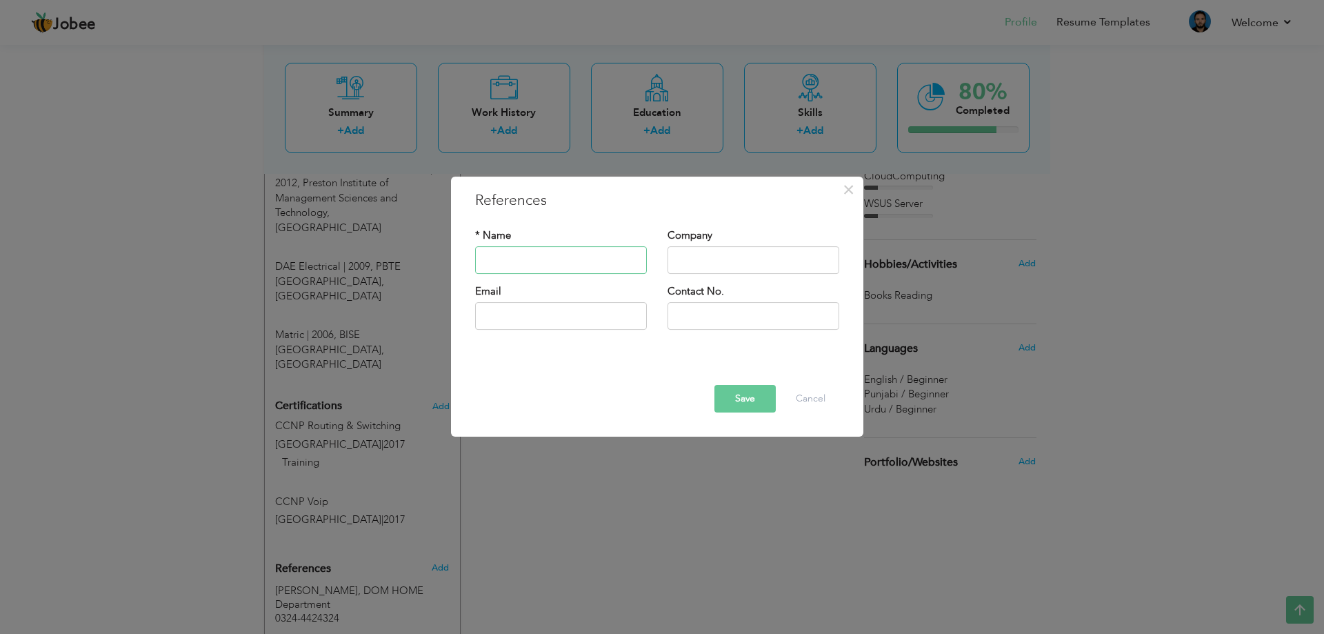
click at [538, 260] on input "text" at bounding box center [561, 260] width 172 height 28
type input "[PERSON_NAME]"
click at [695, 254] on input "text" at bounding box center [753, 260] width 172 height 28
type input "DOM HOME Department"
click at [698, 315] on input "text" at bounding box center [753, 316] width 172 height 28
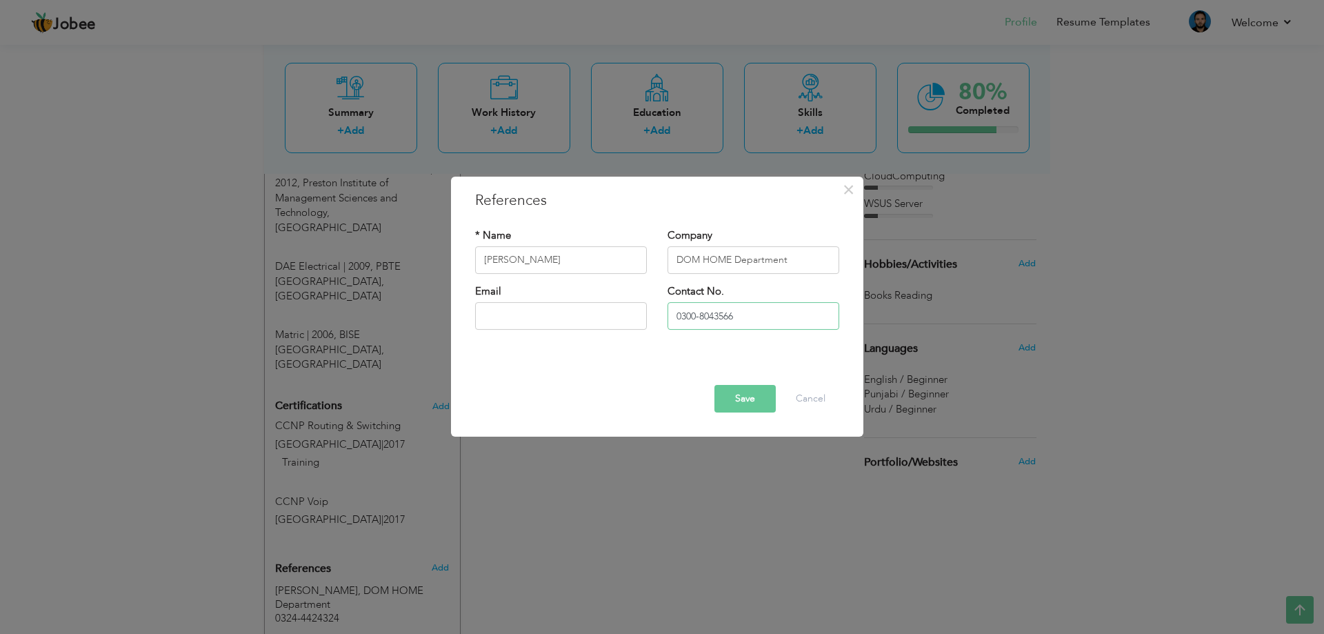
type input "0300-8043566"
click at [740, 401] on button "Save" at bounding box center [744, 399] width 61 height 28
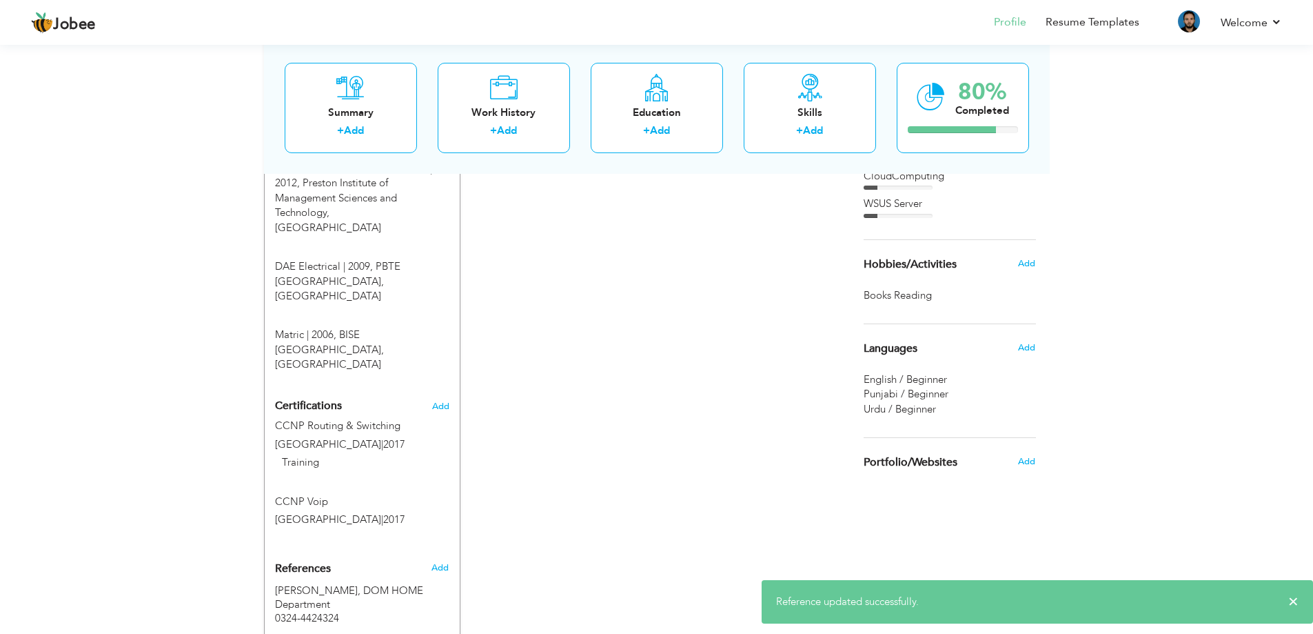
scroll to position [861, 0]
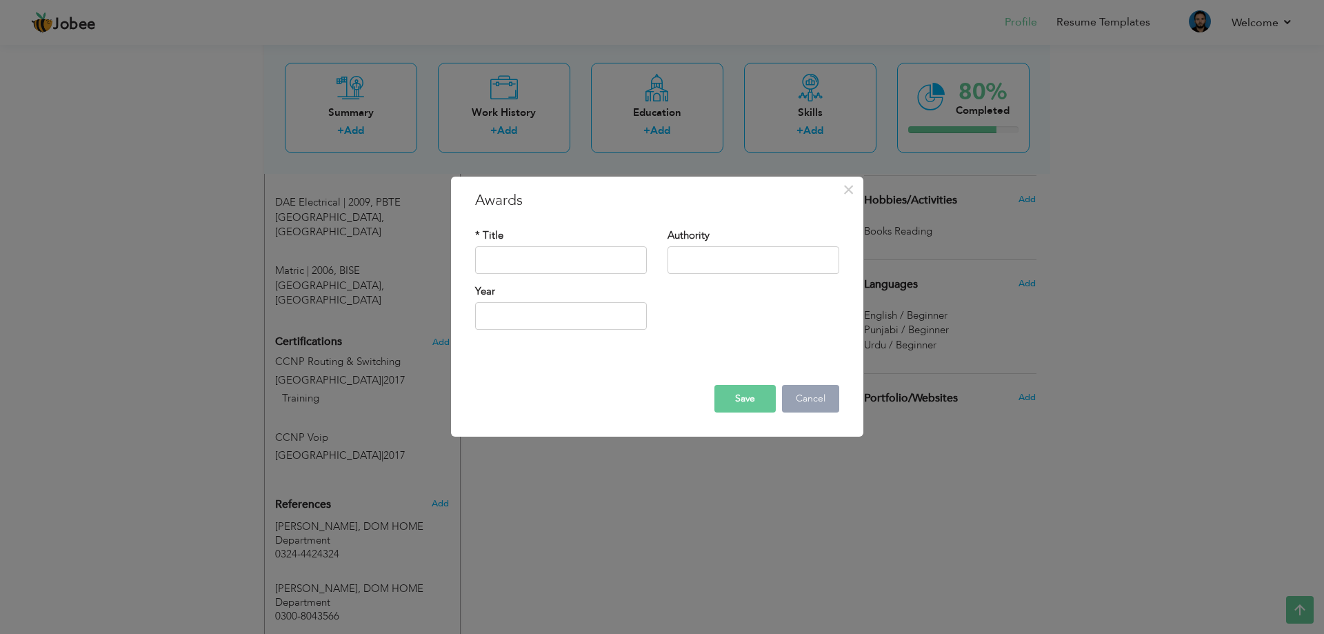
click at [817, 390] on button "Cancel" at bounding box center [810, 399] width 57 height 28
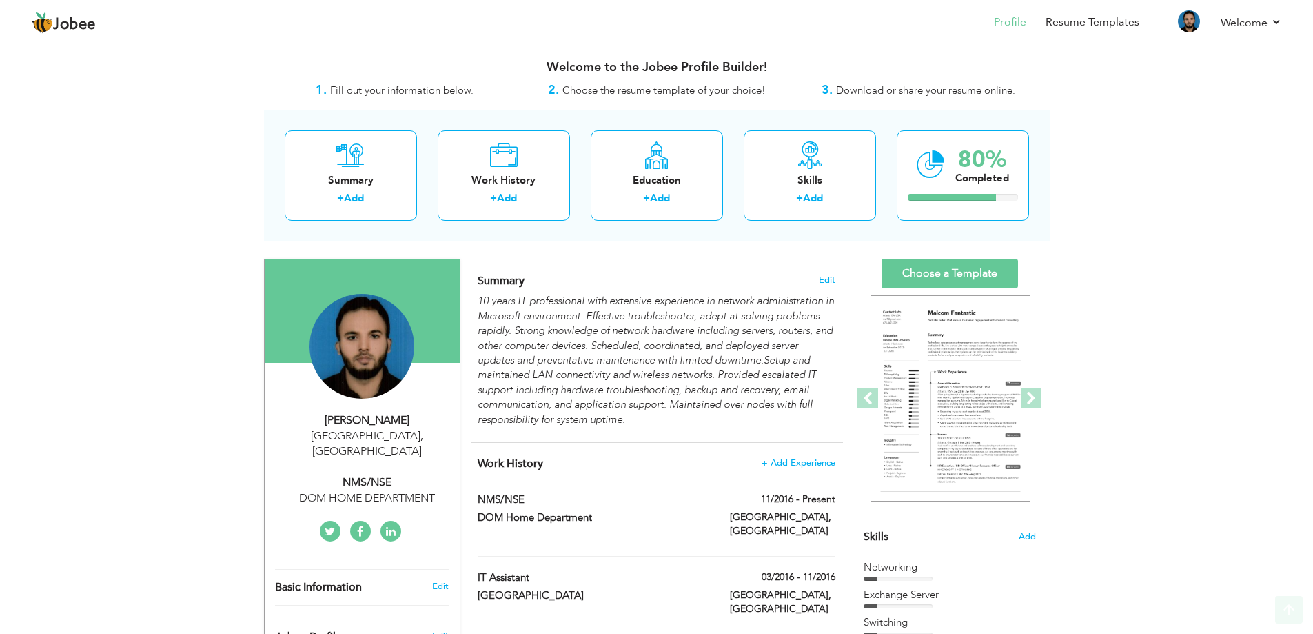
scroll to position [0, 0]
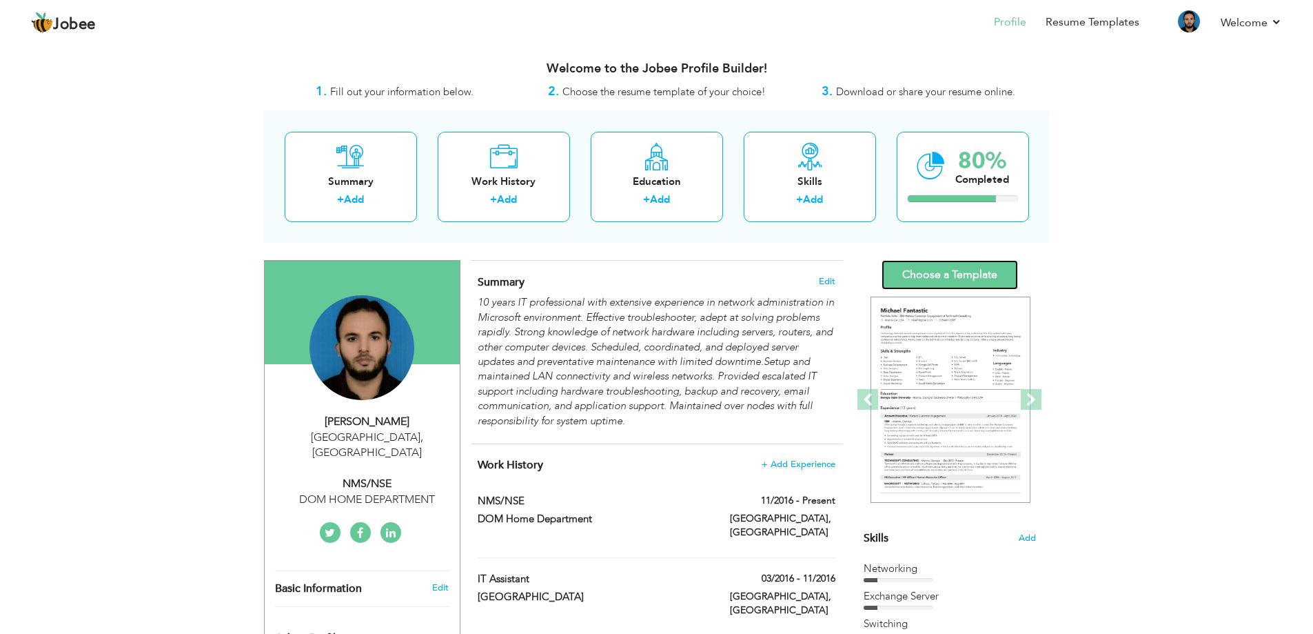
click at [931, 271] on link "Choose a Template" at bounding box center [950, 275] width 137 height 30
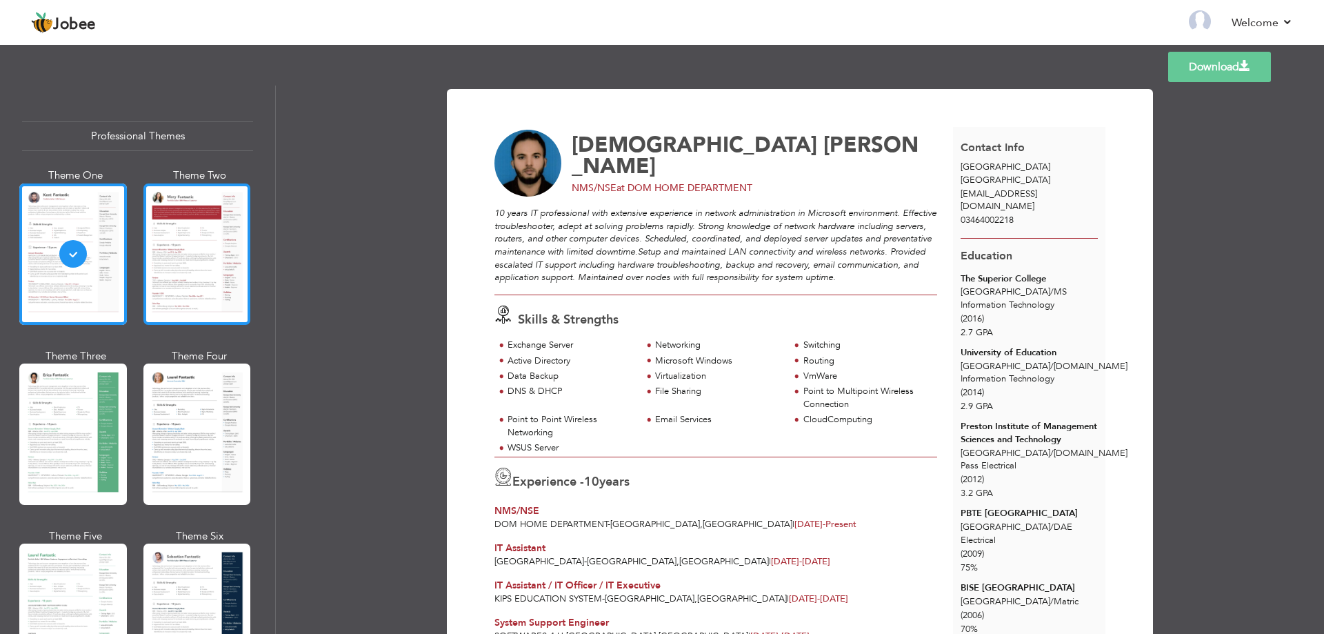
click at [205, 277] on div at bounding box center [197, 253] width 108 height 141
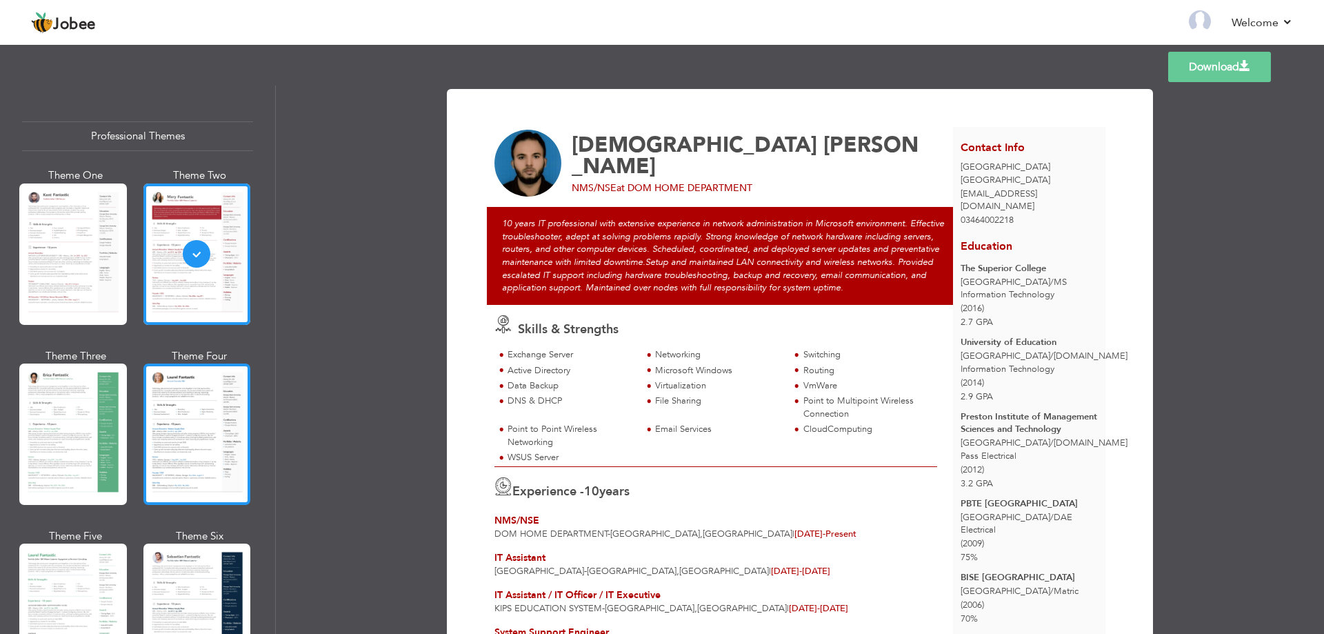
click at [178, 423] on div at bounding box center [197, 433] width 108 height 141
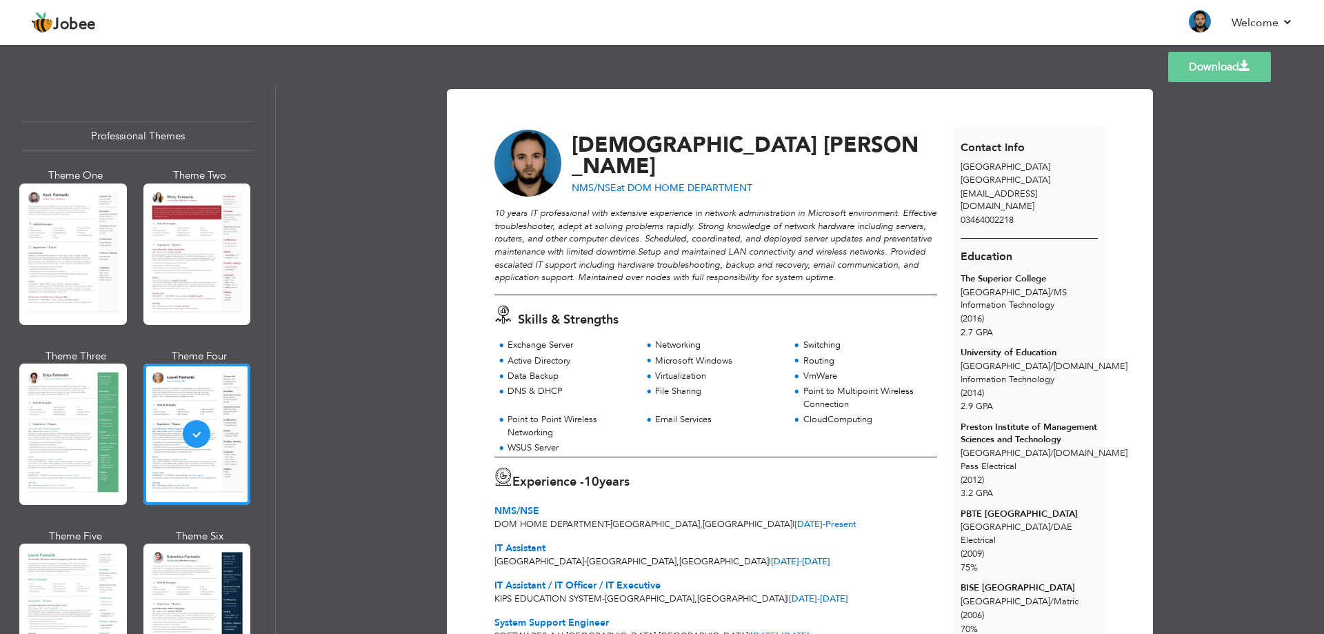
click at [1215, 66] on link "Download" at bounding box center [1219, 67] width 103 height 30
